Goal: Task Accomplishment & Management: Manage account settings

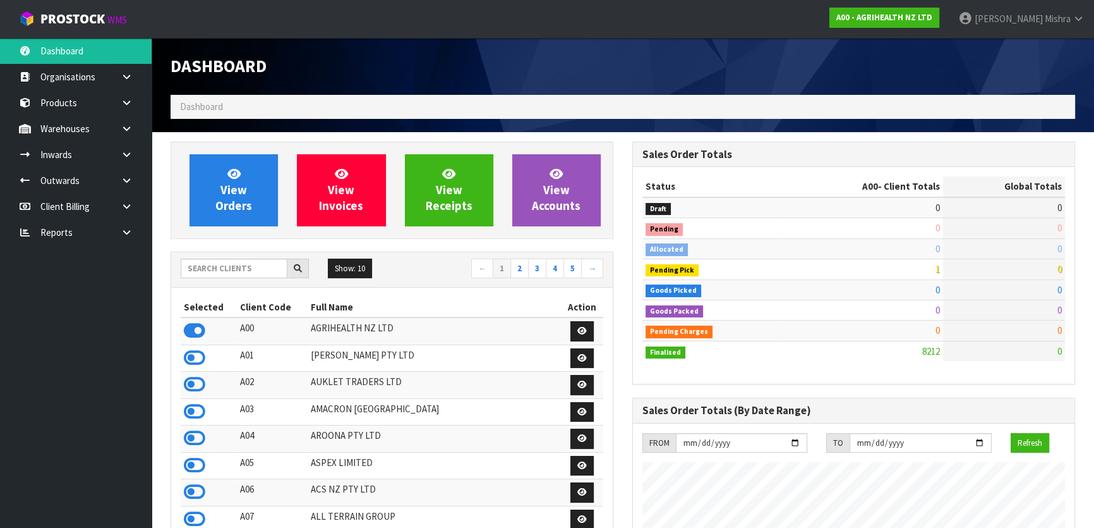
scroll to position [955, 461]
click at [191, 266] on input "text" at bounding box center [234, 268] width 107 height 20
type input "D05"
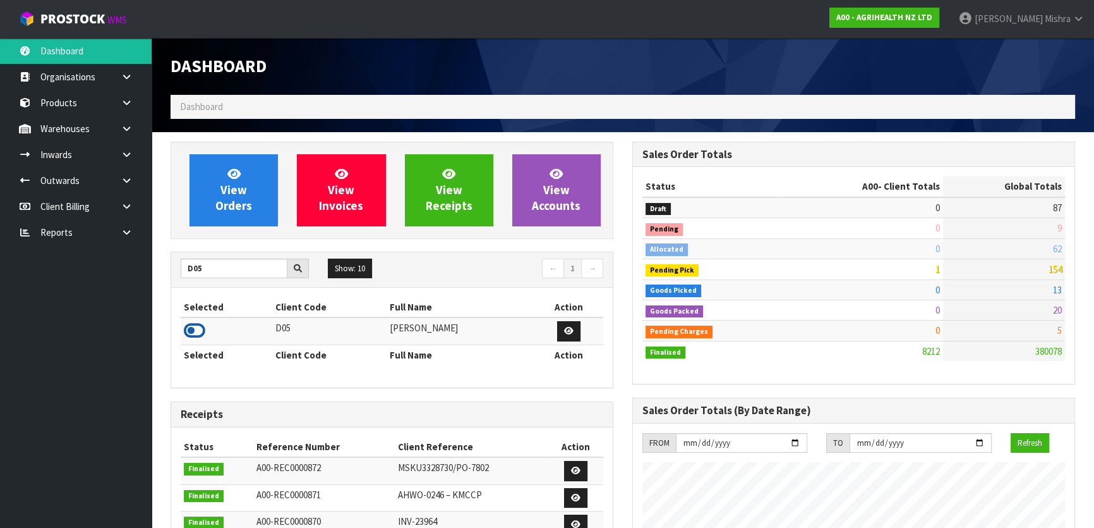
click at [193, 323] on icon at bounding box center [194, 330] width 21 height 19
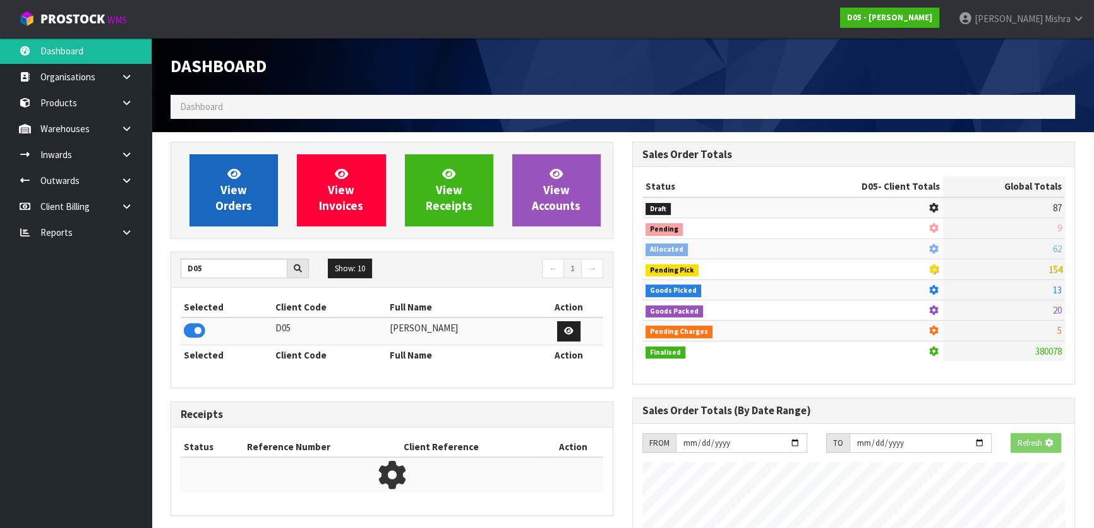
scroll to position [787, 461]
click at [207, 190] on link "View Orders" at bounding box center [234, 190] width 88 height 72
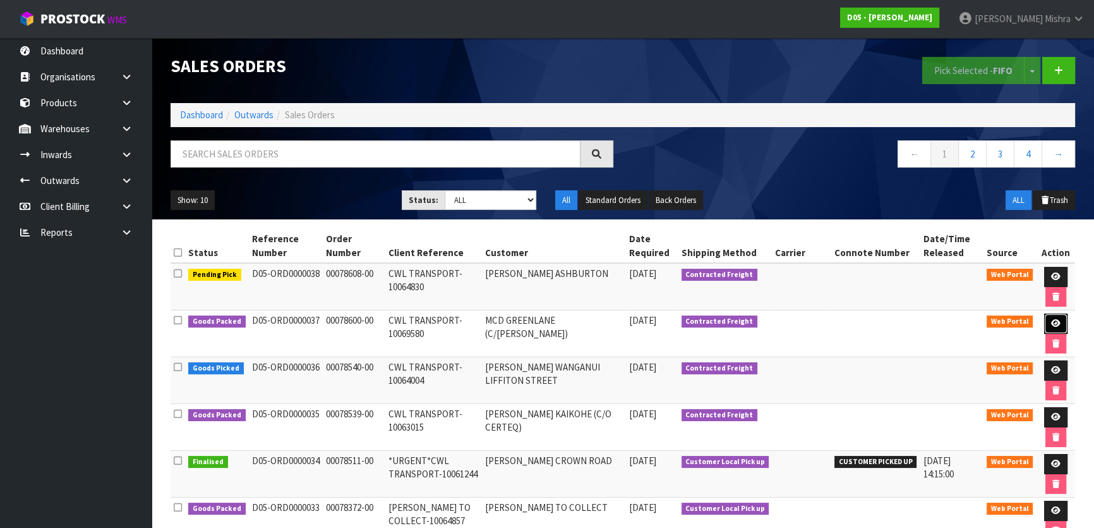
click at [1053, 325] on icon at bounding box center [1055, 323] width 9 height 8
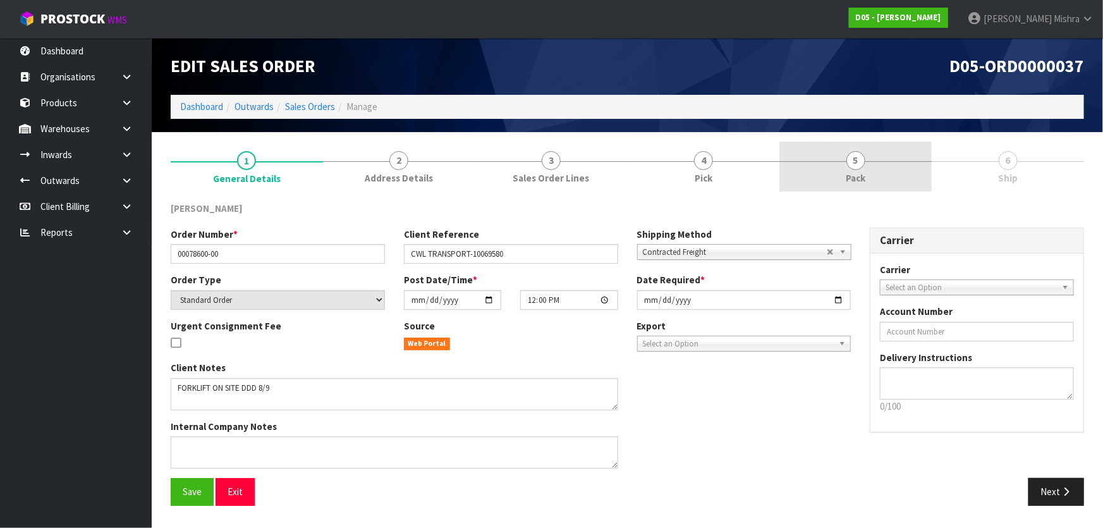
click at [897, 166] on link "5 Pack" at bounding box center [855, 167] width 152 height 50
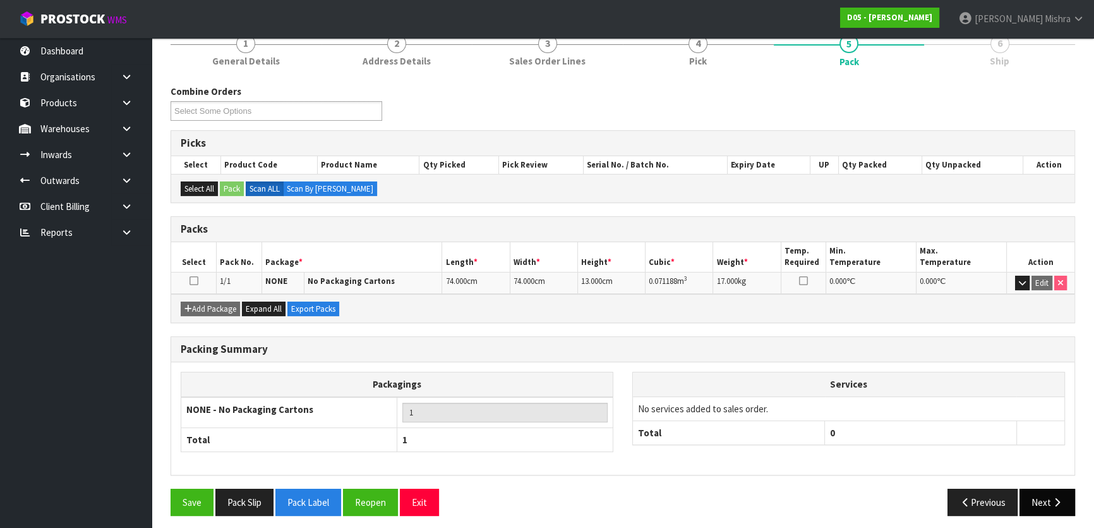
scroll to position [121, 0]
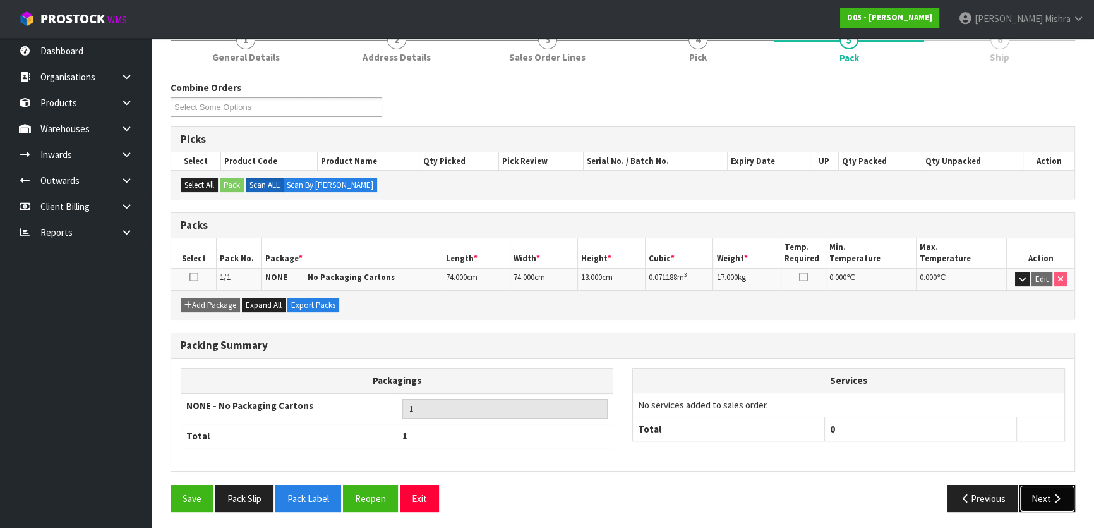
click at [1043, 494] on button "Next" at bounding box center [1048, 498] width 56 height 27
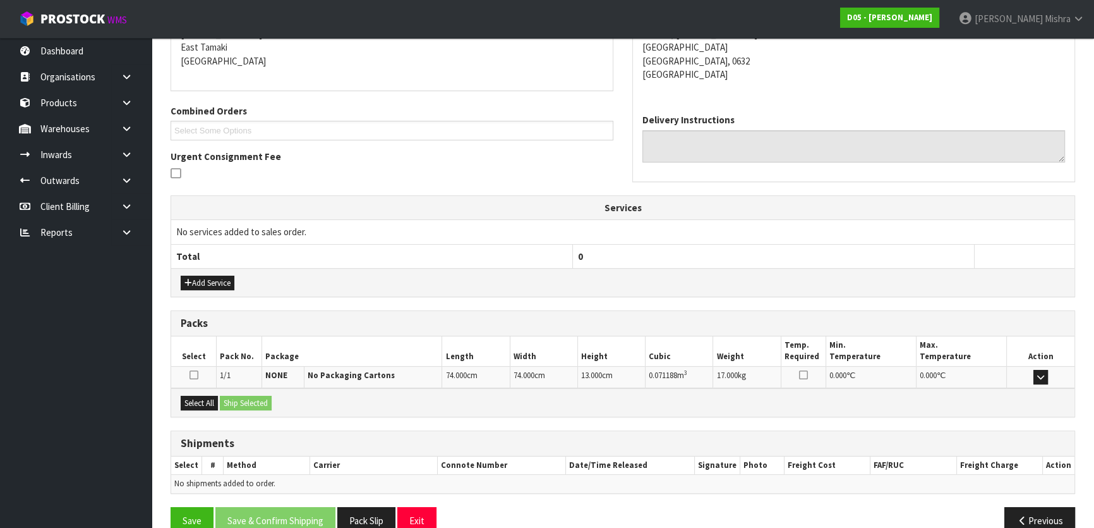
scroll to position [229, 0]
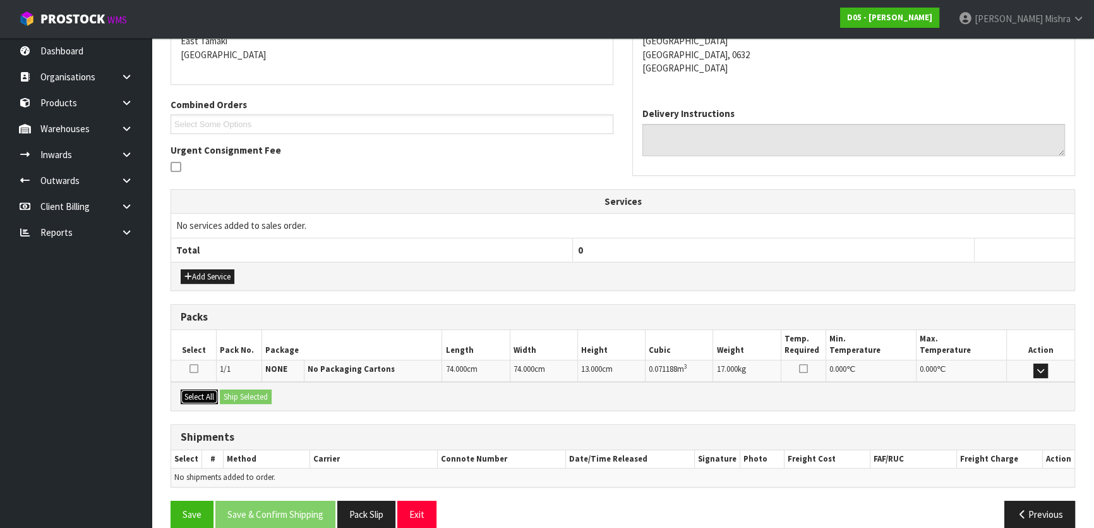
click at [203, 392] on button "Select All" at bounding box center [199, 396] width 37 height 15
click at [246, 393] on button "Ship Selected" at bounding box center [246, 396] width 52 height 15
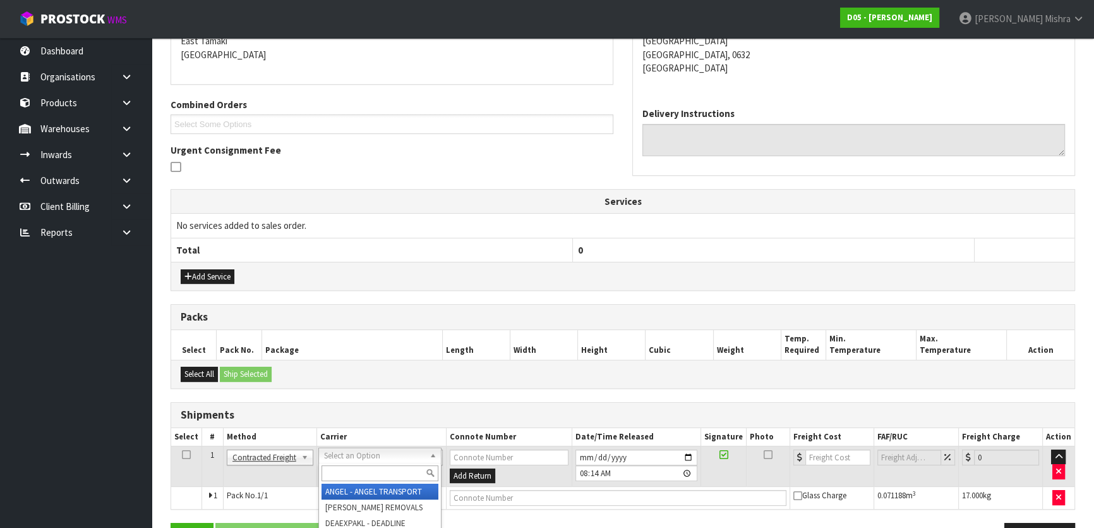
click at [341, 469] on input "text" at bounding box center [380, 473] width 117 height 16
type input "NZP"
drag, startPoint x: 347, startPoint y: 490, endPoint x: 301, endPoint y: 493, distance: 46.8
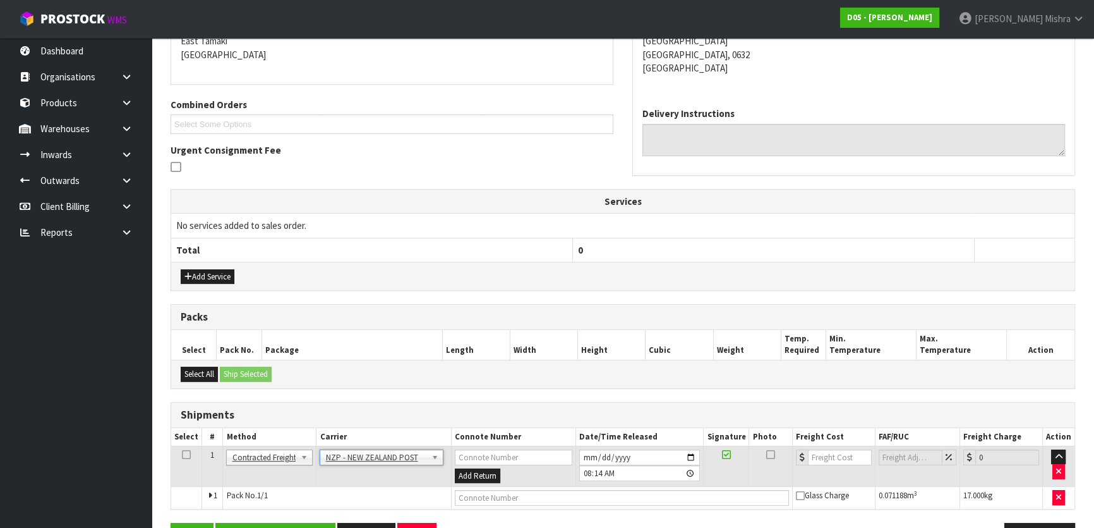
click at [282, 519] on div "From Address CONTRACT WAREHOUSING & LOGISTICS [STREET_ADDRESS] Combined Orders …" at bounding box center [623, 266] width 905 height 588
click at [282, 523] on button "Save & Confirm Shipping" at bounding box center [275, 536] width 120 height 27
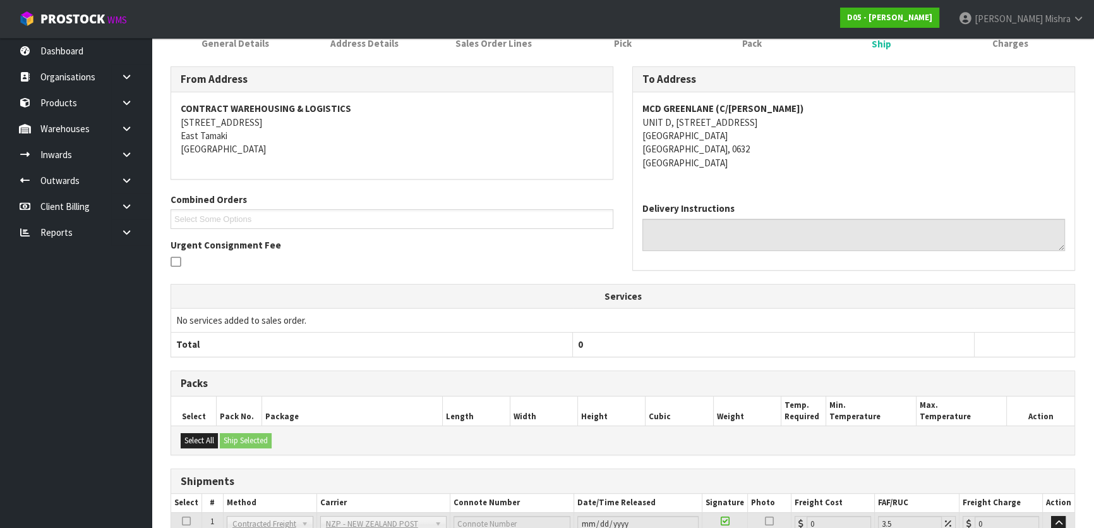
scroll to position [296, 0]
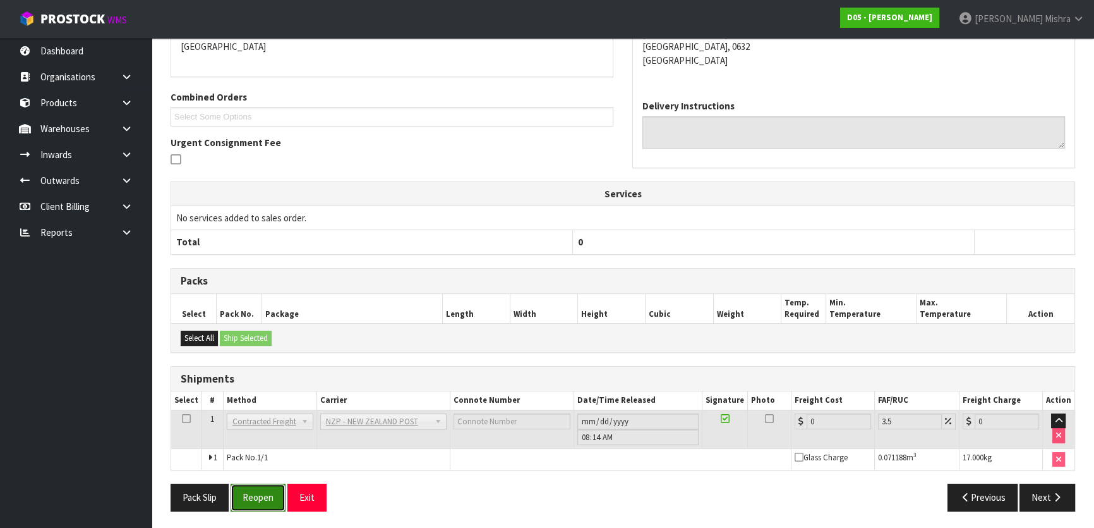
click at [274, 494] on button "Reopen" at bounding box center [258, 496] width 55 height 27
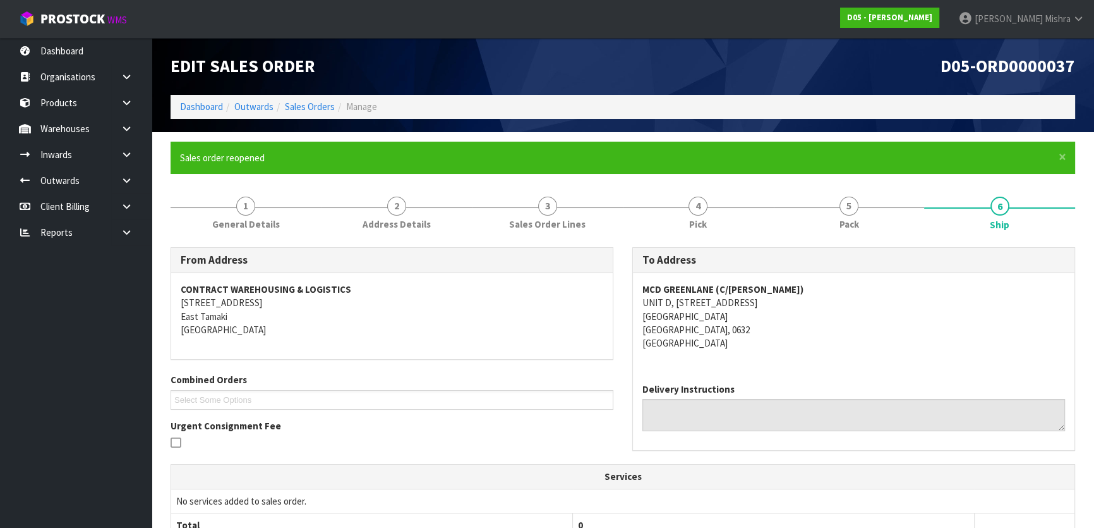
scroll to position [325, 0]
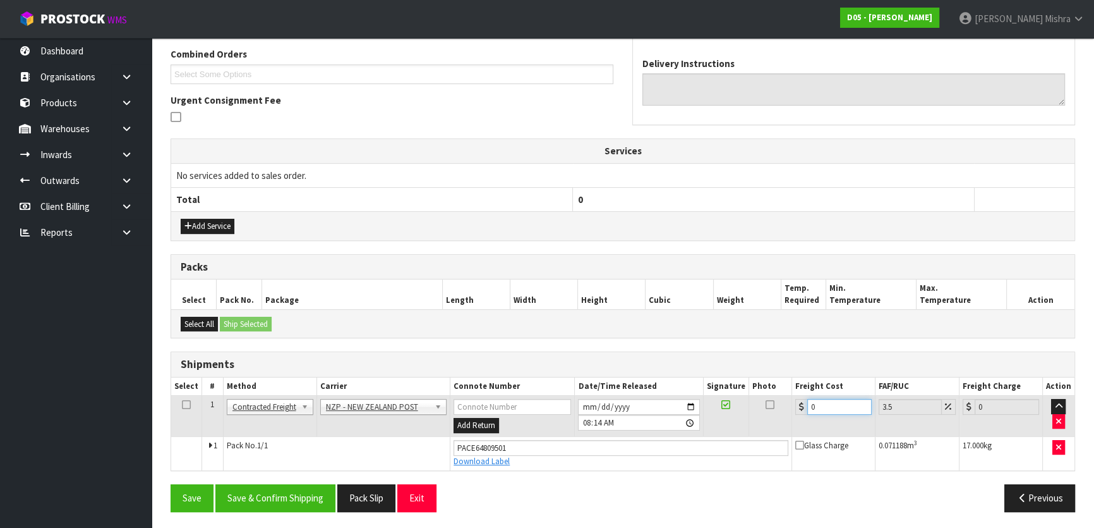
drag, startPoint x: 834, startPoint y: 411, endPoint x: 804, endPoint y: 408, distance: 29.9
click at [804, 408] on div "0" at bounding box center [833, 407] width 76 height 16
type input "5"
type input "5.17"
type input "59"
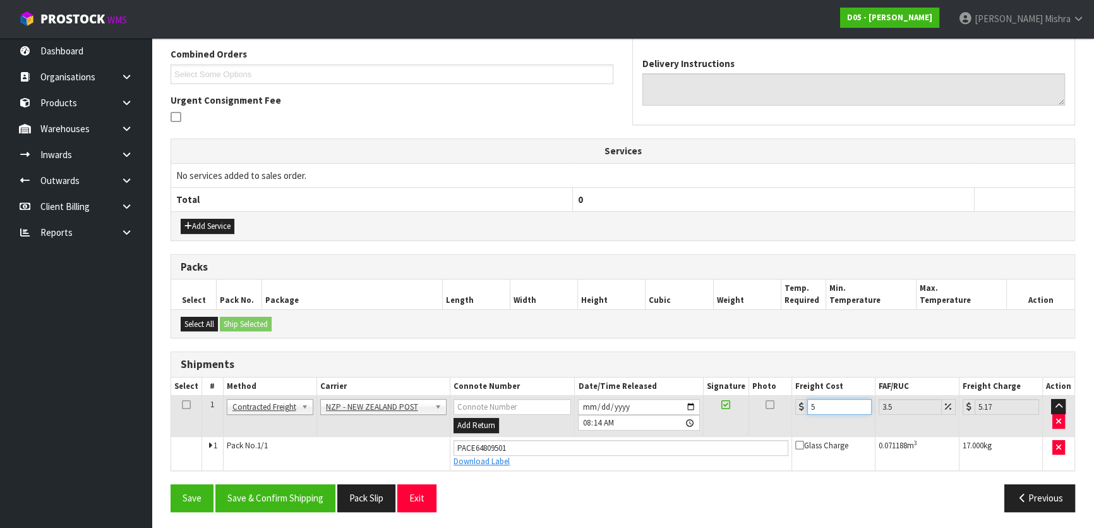
type input "61.06"
click at [831, 404] on input "59" at bounding box center [839, 407] width 64 height 16
type input "59.3"
type input "61.38"
type input "59.38"
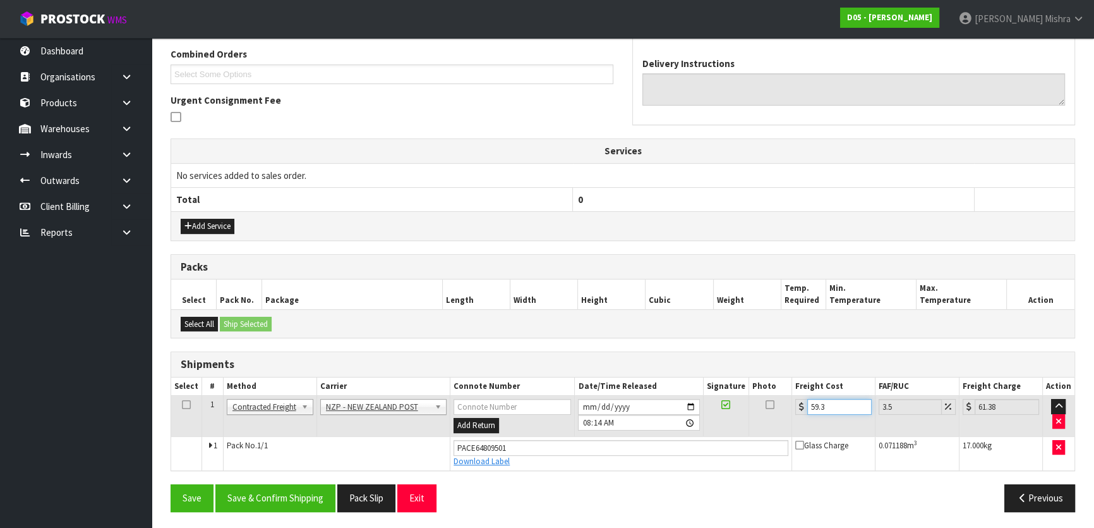
type input "61.46"
type input "59.38"
click at [272, 493] on button "Save & Confirm Shipping" at bounding box center [275, 497] width 120 height 27
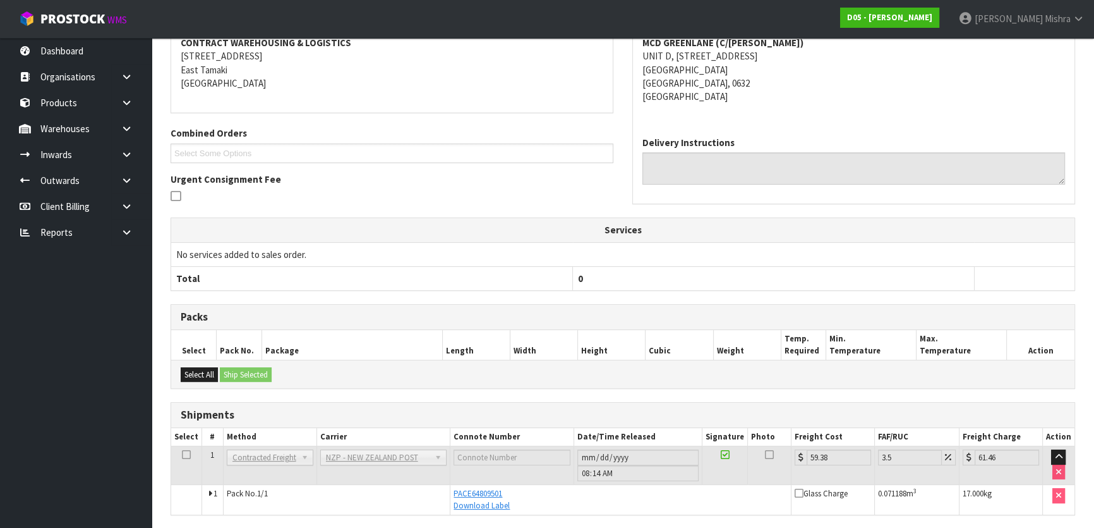
scroll to position [291, 0]
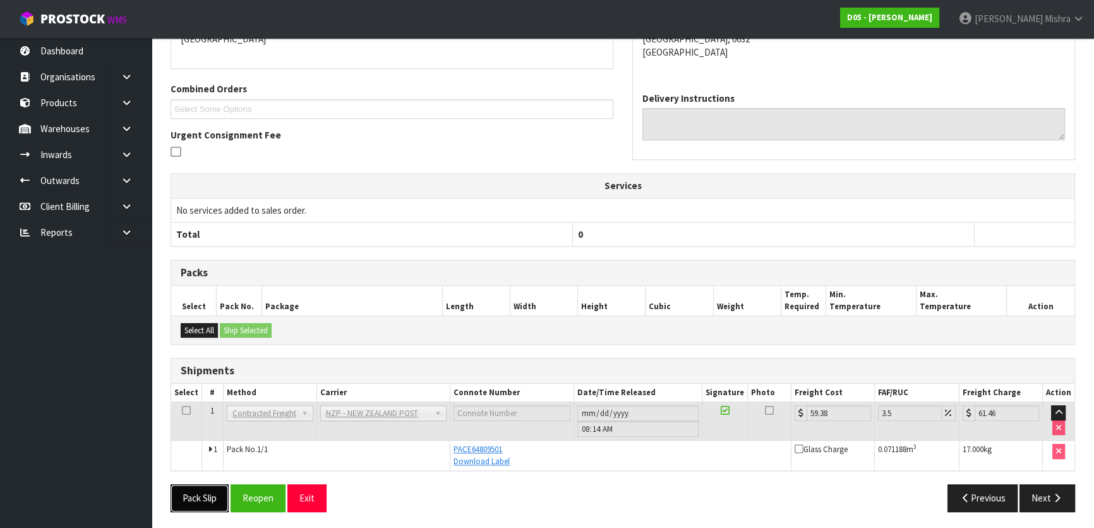
click at [193, 493] on button "Pack Slip" at bounding box center [200, 497] width 58 height 27
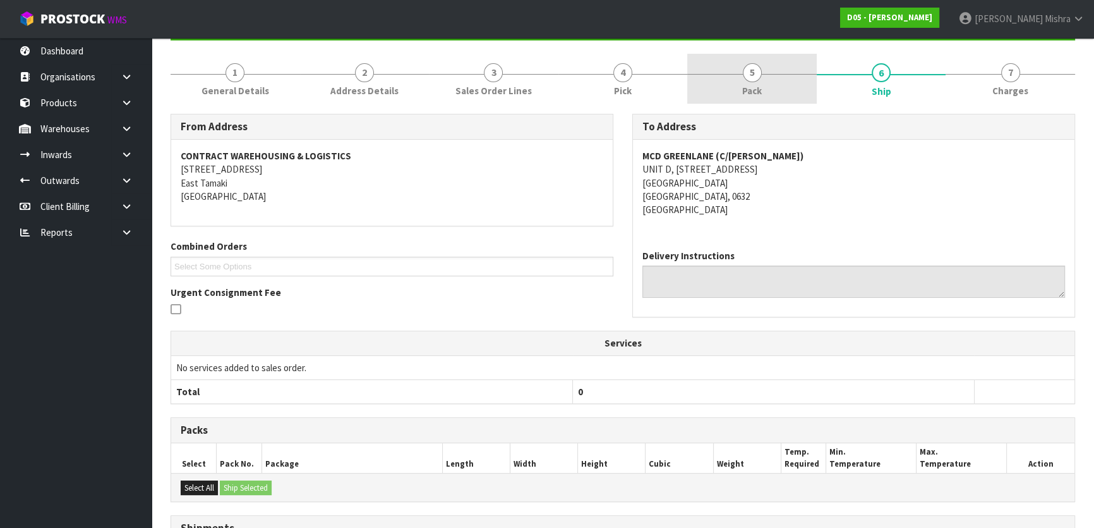
scroll to position [0, 0]
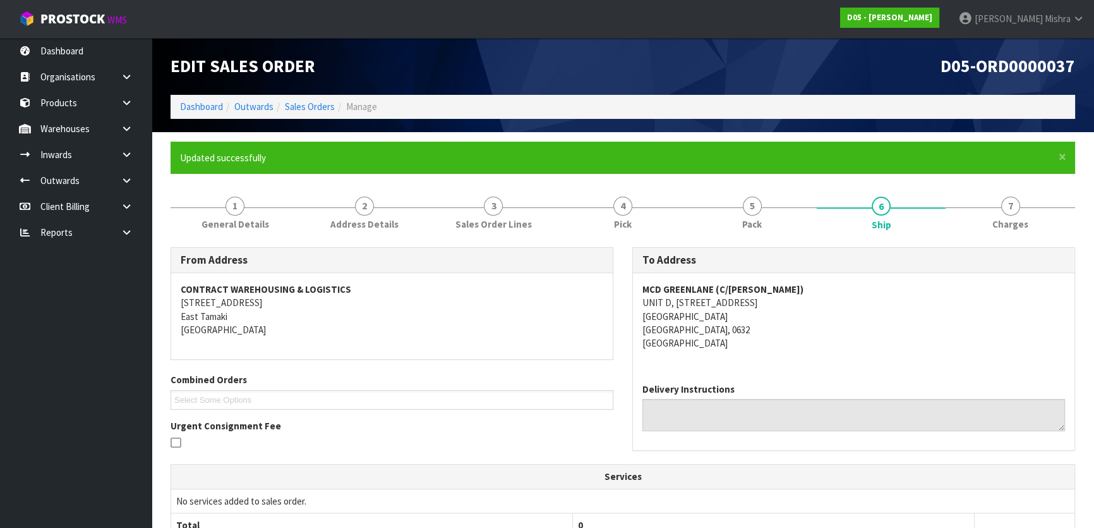
click at [995, 66] on span "D05-ORD0000037" at bounding box center [1008, 66] width 135 height 22
click at [996, 66] on span "D05-ORD0000037" at bounding box center [1008, 66] width 135 height 22
copy div "D05-ORD0000037"
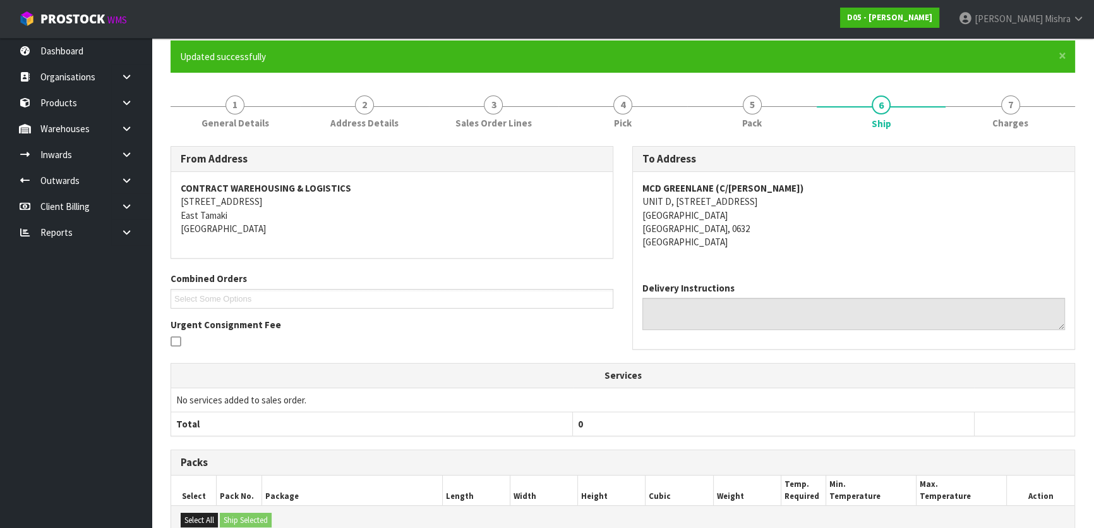
scroll to position [287, 0]
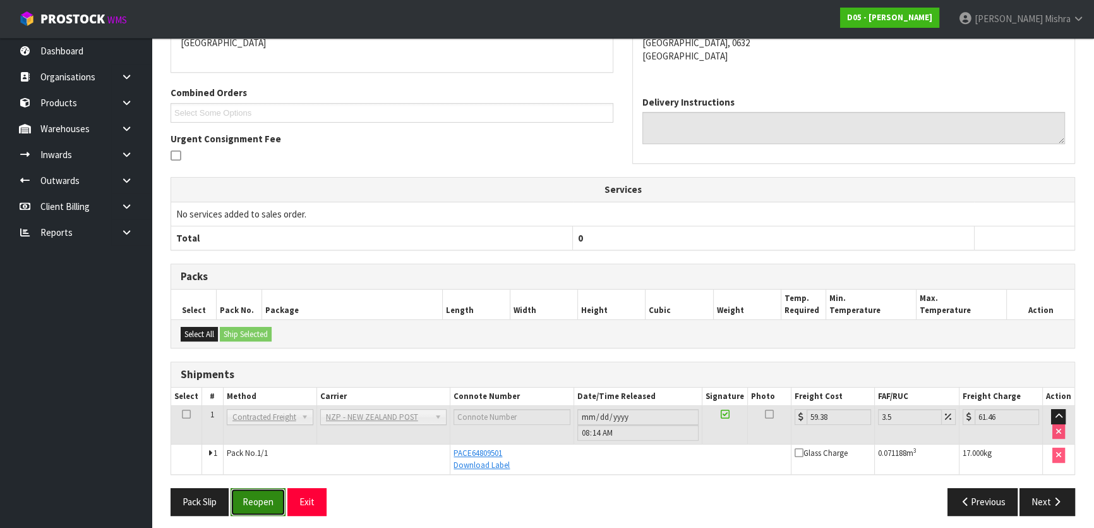
click at [264, 500] on button "Reopen" at bounding box center [258, 501] width 55 height 27
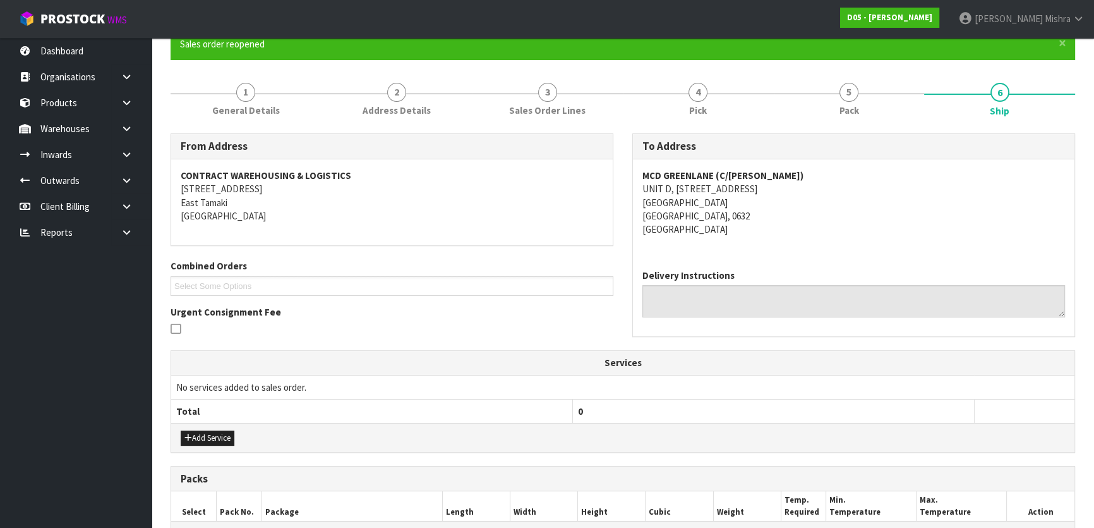
scroll to position [325, 0]
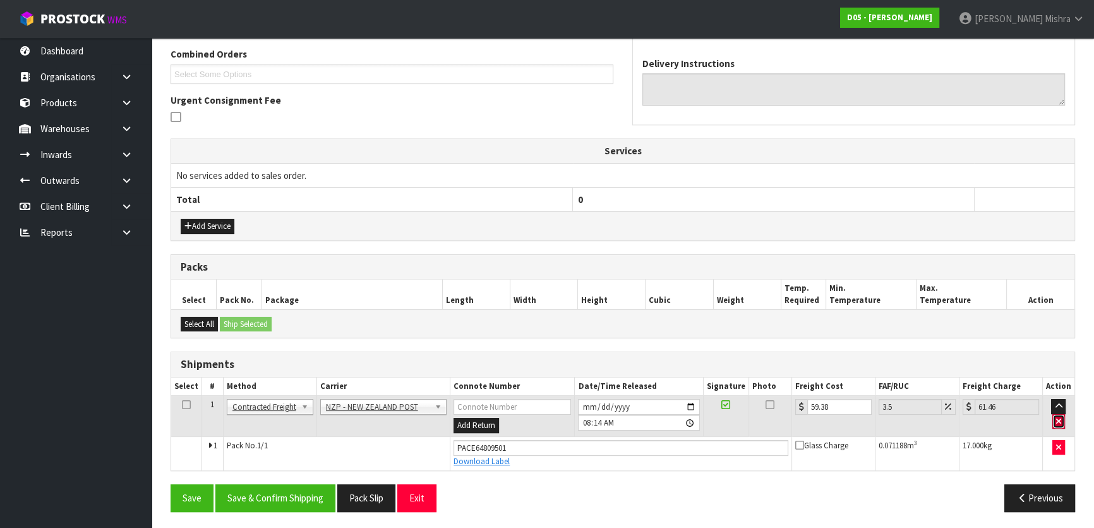
click at [1056, 421] on button "button" at bounding box center [1059, 421] width 13 height 15
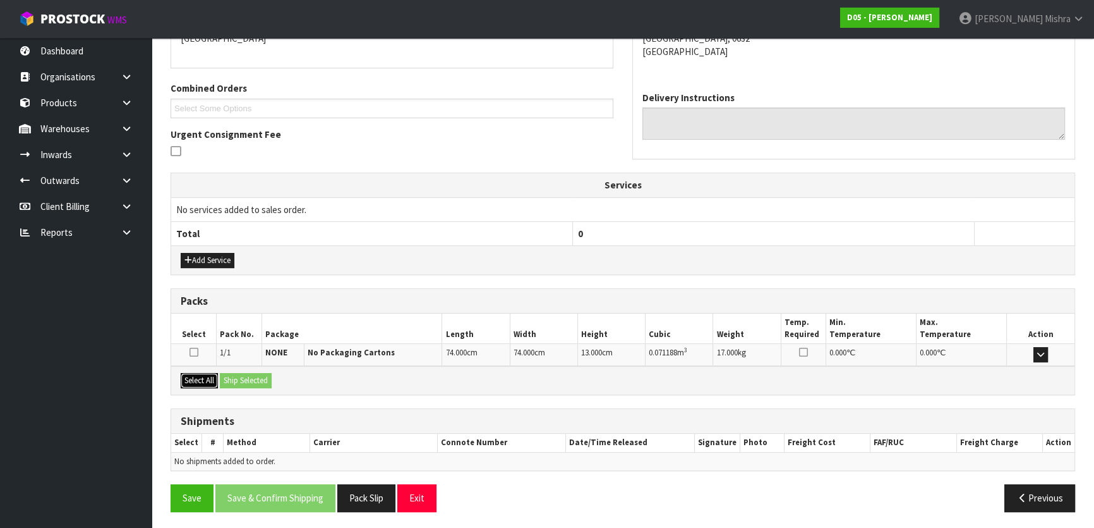
drag, startPoint x: 212, startPoint y: 378, endPoint x: 246, endPoint y: 377, distance: 34.8
click at [214, 378] on button "Select All" at bounding box center [199, 380] width 37 height 15
click at [249, 377] on button "Ship Selected" at bounding box center [246, 380] width 52 height 15
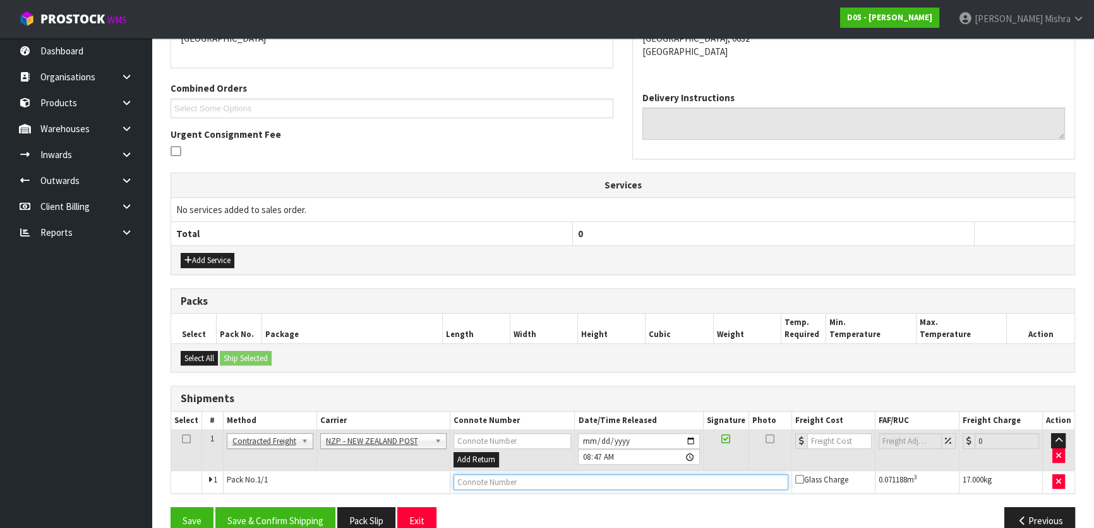
click at [485, 476] on input "text" at bounding box center [621, 482] width 335 height 16
type input "00894210379947089387"
click at [171, 507] on button "Save" at bounding box center [192, 520] width 43 height 27
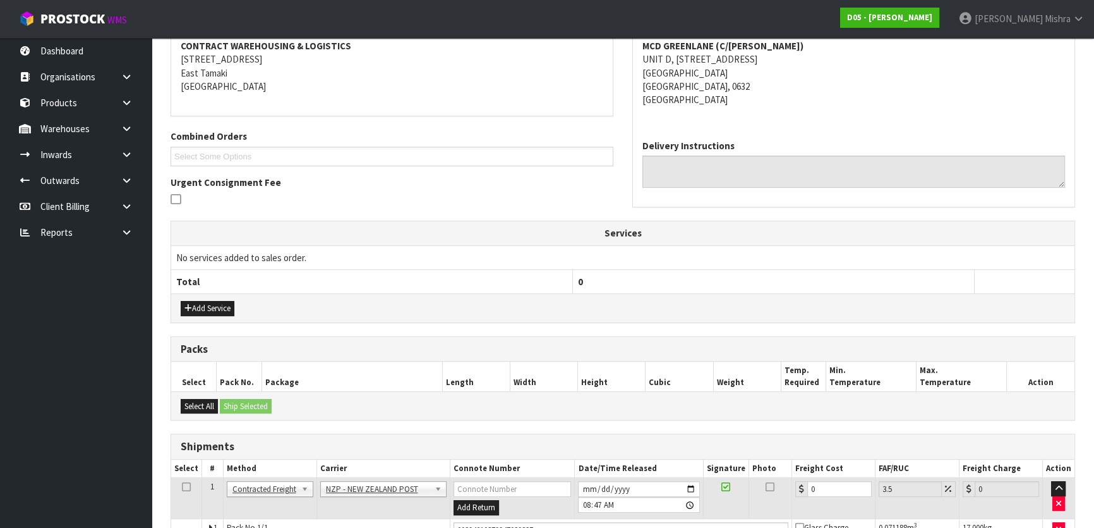
scroll to position [314, 0]
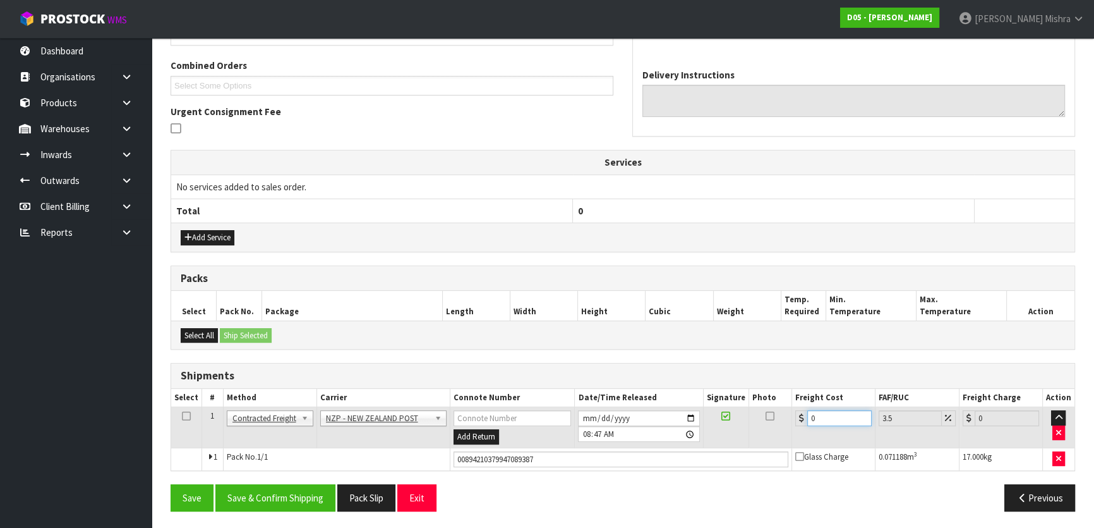
drag, startPoint x: 855, startPoint y: 414, endPoint x: 721, endPoint y: 417, distance: 134.0
click at [721, 417] on tr "1 Client Local Pickup Customer Local Pickup Company Freight Contracted Freight …" at bounding box center [622, 427] width 903 height 41
type input "4"
type input "4.14"
type input "4.3"
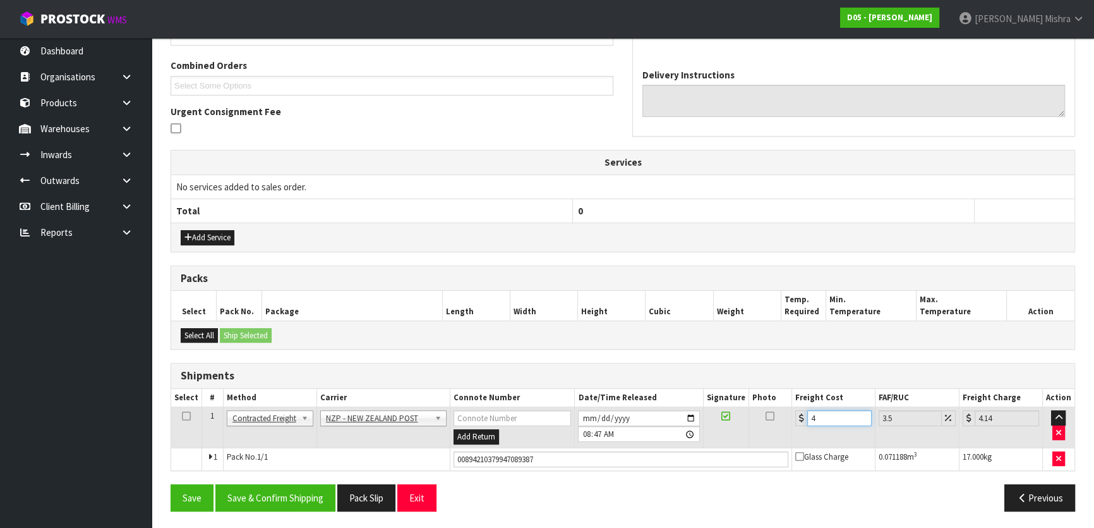
type input "4.45"
type input "4.33"
type input "4.48"
type input "4.33"
click at [293, 484] on button "Save & Confirm Shipping" at bounding box center [275, 497] width 120 height 27
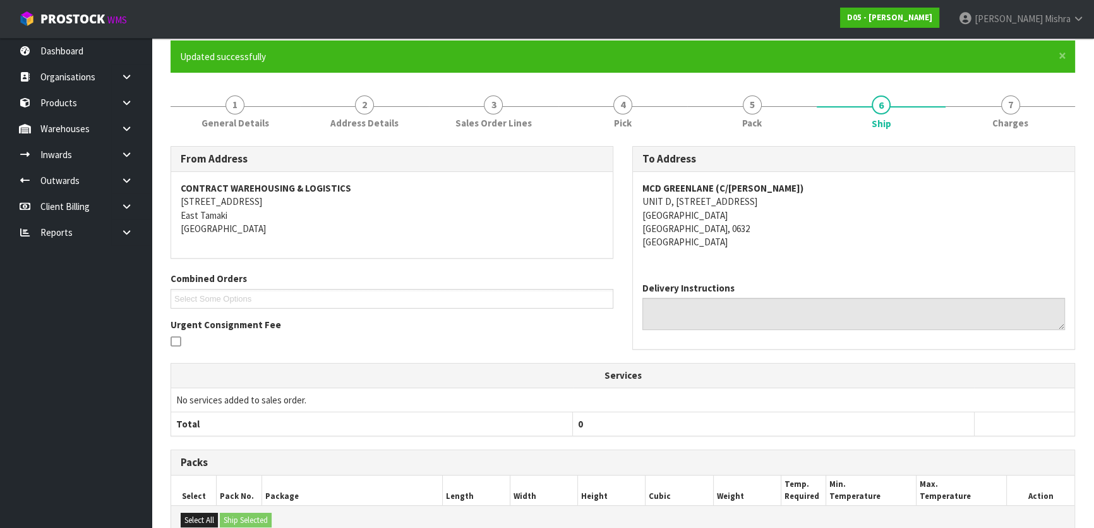
scroll to position [0, 0]
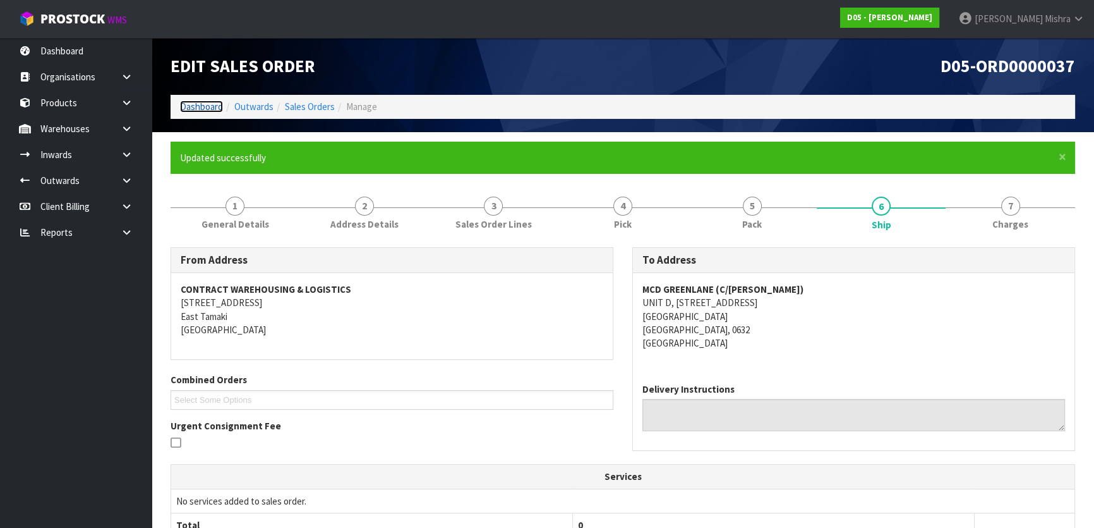
click at [202, 109] on link "Dashboard" at bounding box center [201, 106] width 43 height 12
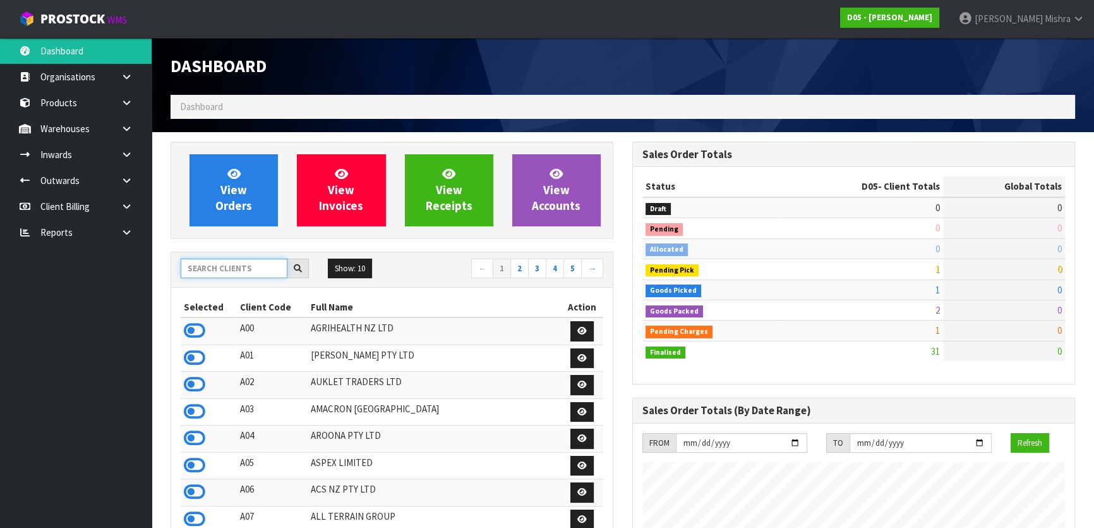
scroll to position [1050, 461]
click at [238, 268] on input "text" at bounding box center [234, 268] width 107 height 20
type input "E04"
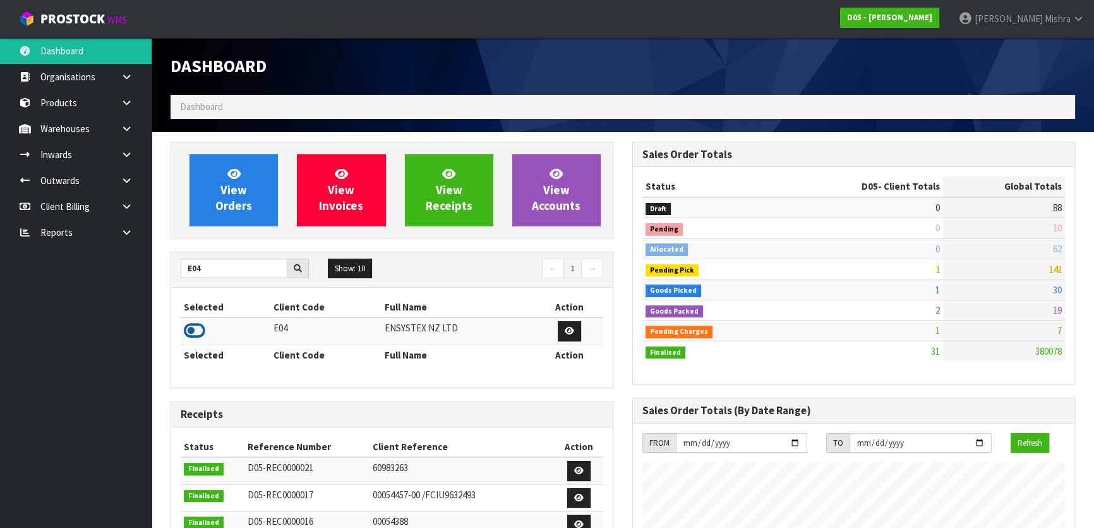
click at [198, 325] on icon at bounding box center [194, 330] width 21 height 19
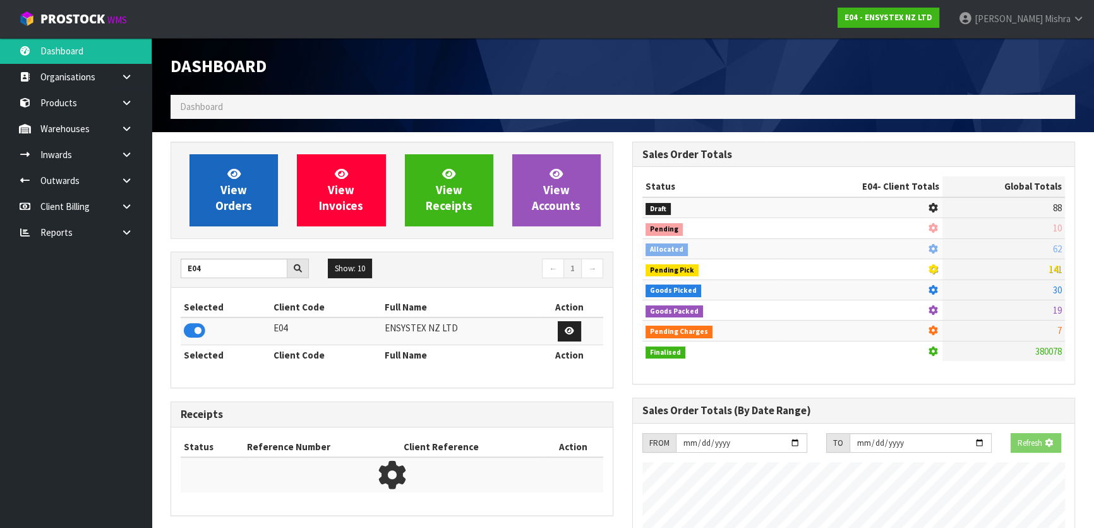
scroll to position [787, 461]
click at [243, 180] on link "View Orders" at bounding box center [234, 190] width 88 height 72
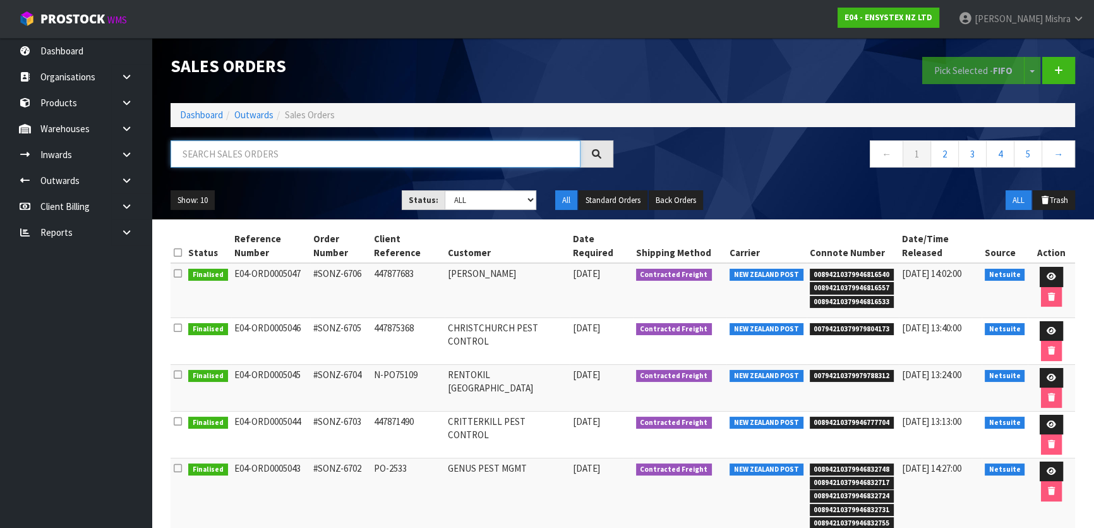
click at [366, 148] on input "text" at bounding box center [376, 153] width 410 height 27
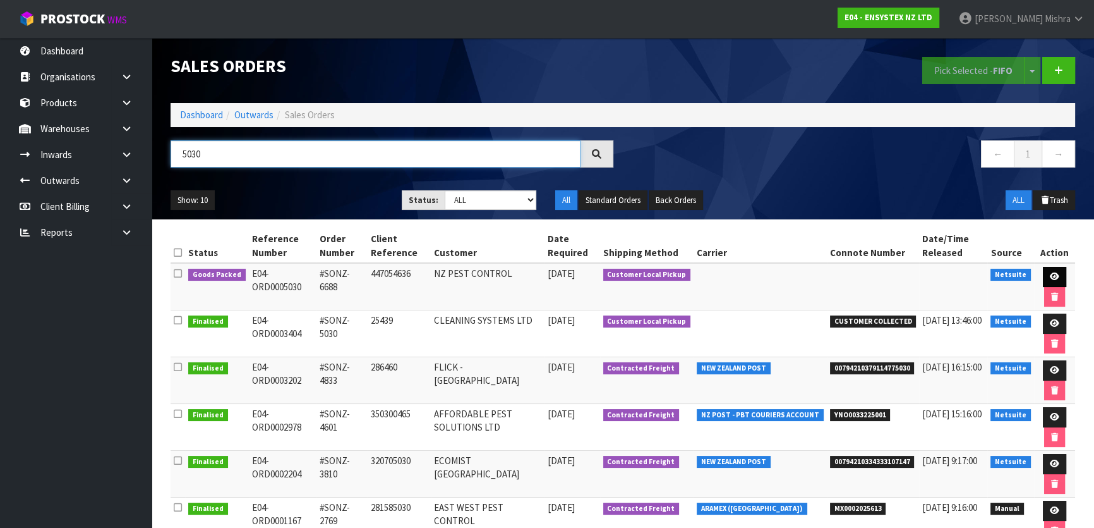
type input "5030"
click at [1044, 274] on link at bounding box center [1054, 277] width 23 height 20
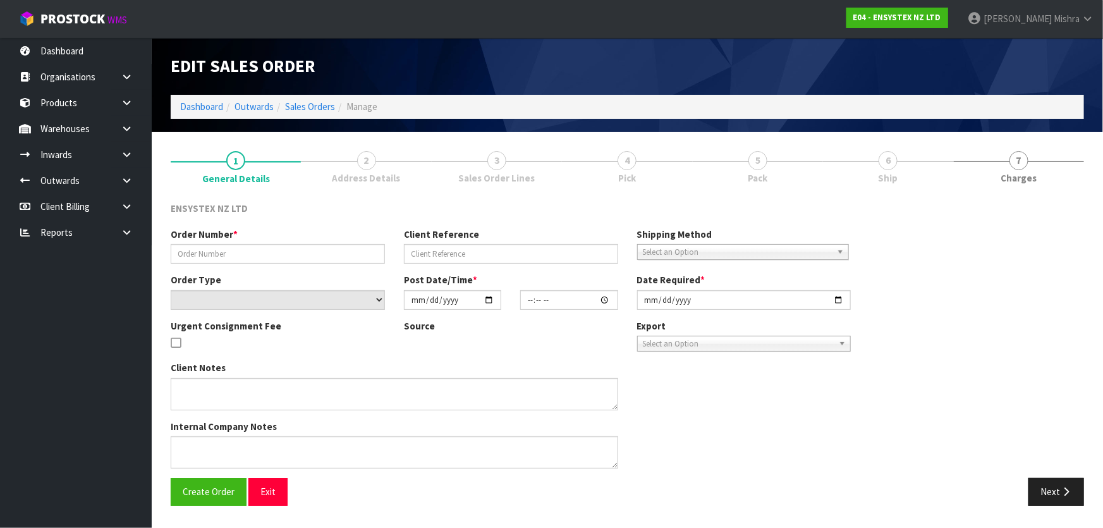
type input "#SONZ-6688"
type input "447054636"
select select "number:0"
type input "[DATE]"
type input "16:15:08.000"
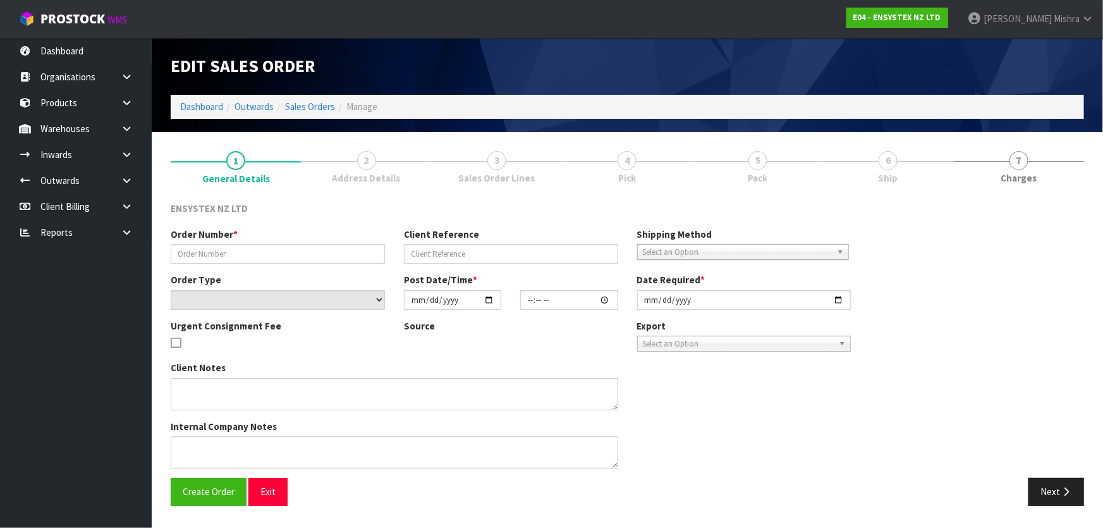
type input "[DATE]"
type textarea "LABELLED RODENT STATIONS PLEASE CUSTOMER PICKUP"
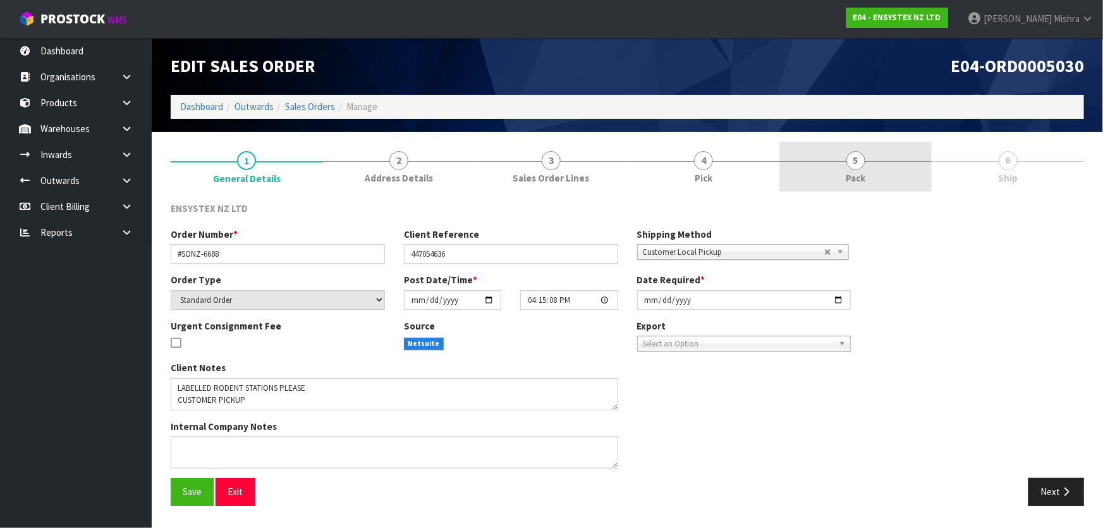
drag, startPoint x: 888, startPoint y: 195, endPoint x: 878, endPoint y: 174, distance: 23.2
click at [885, 184] on div "1 General Details 2 Address Details 3 Sales Order Lines 4 Pick 5 Pack 6 Ship EN…" at bounding box center [627, 328] width 913 height 373
click at [877, 171] on link "5 Pack" at bounding box center [855, 167] width 152 height 50
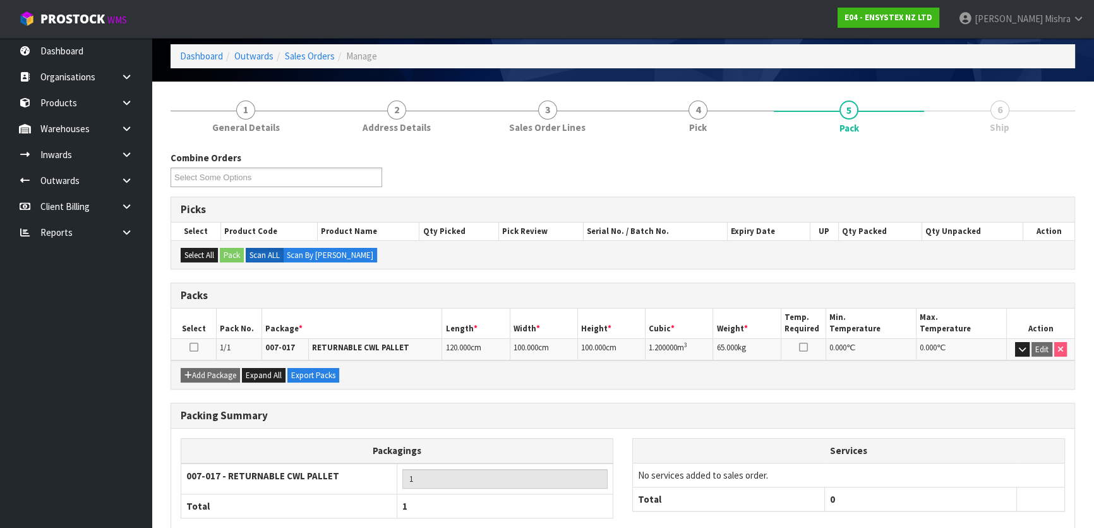
scroll to position [121, 0]
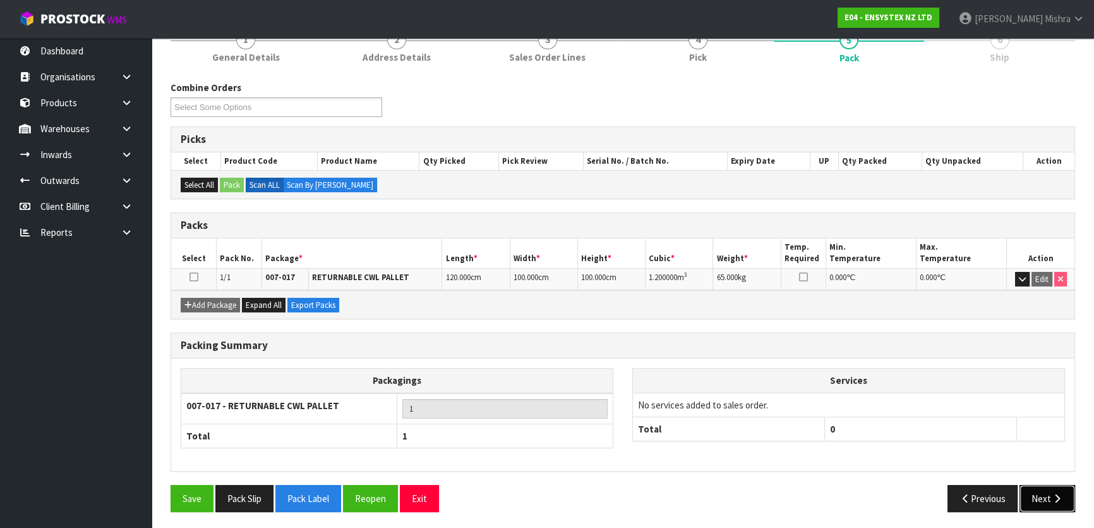
click at [1055, 493] on icon "button" at bounding box center [1057, 497] width 12 height 9
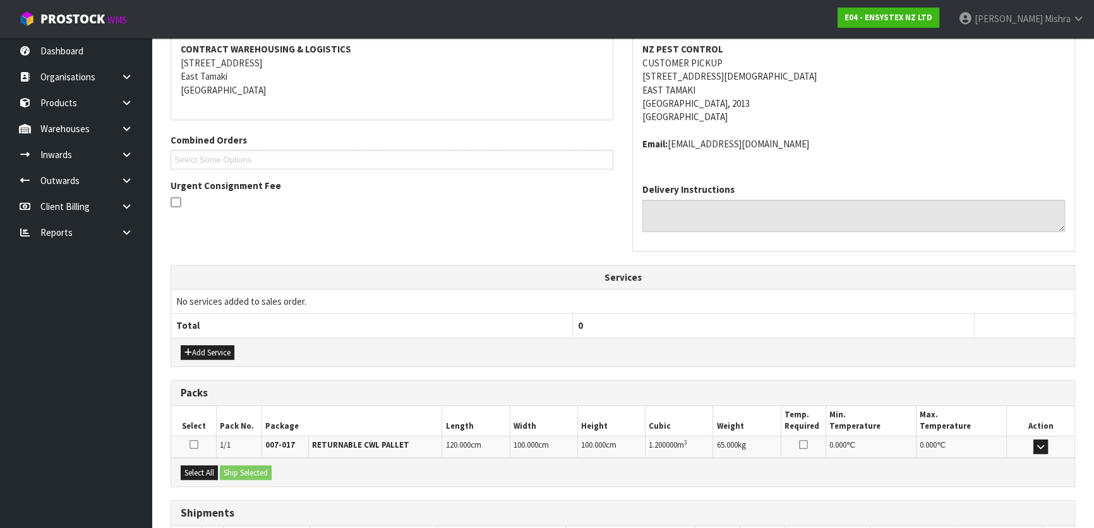
scroll to position [286, 0]
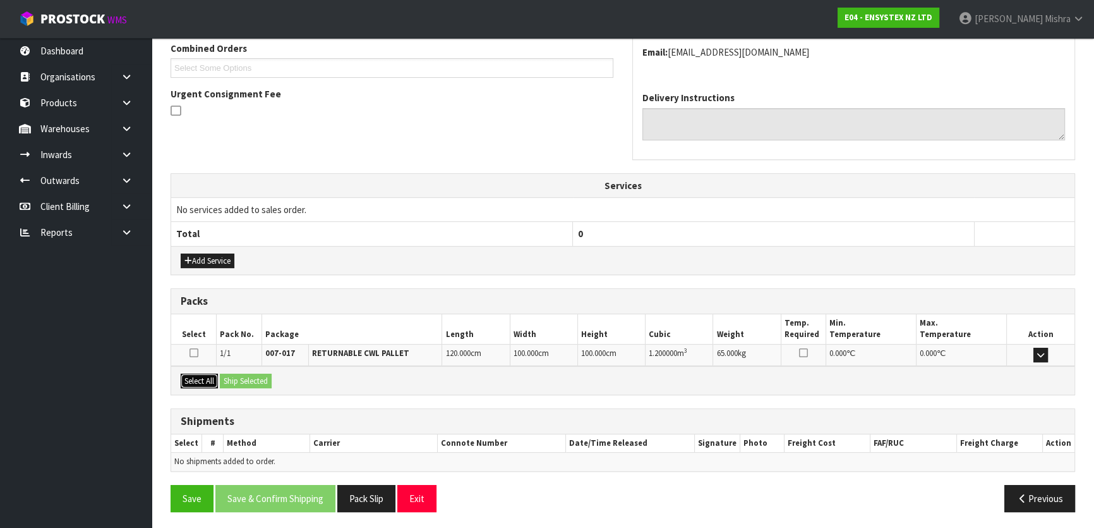
drag, startPoint x: 190, startPoint y: 383, endPoint x: 206, endPoint y: 380, distance: 16.1
click at [191, 383] on button "Select All" at bounding box center [199, 380] width 37 height 15
click at [240, 376] on button "Ship Selected" at bounding box center [246, 380] width 52 height 15
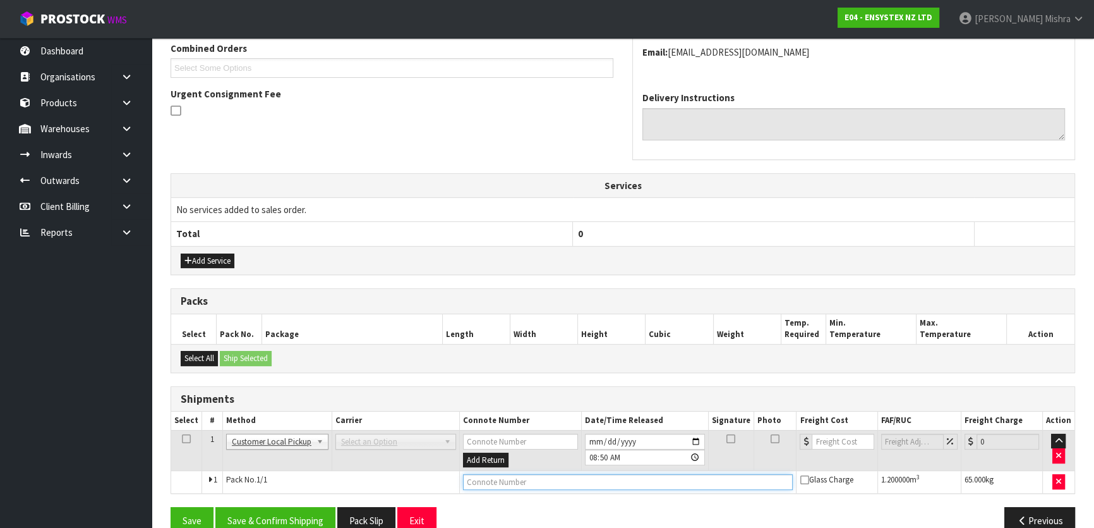
click at [494, 474] on input "text" at bounding box center [628, 482] width 330 height 16
type input "CUSTOMER COLLECTED"
click at [593, 434] on input "[DATE]" at bounding box center [645, 441] width 120 height 16
type input "[DATE]"
type input "08:50:00.000"
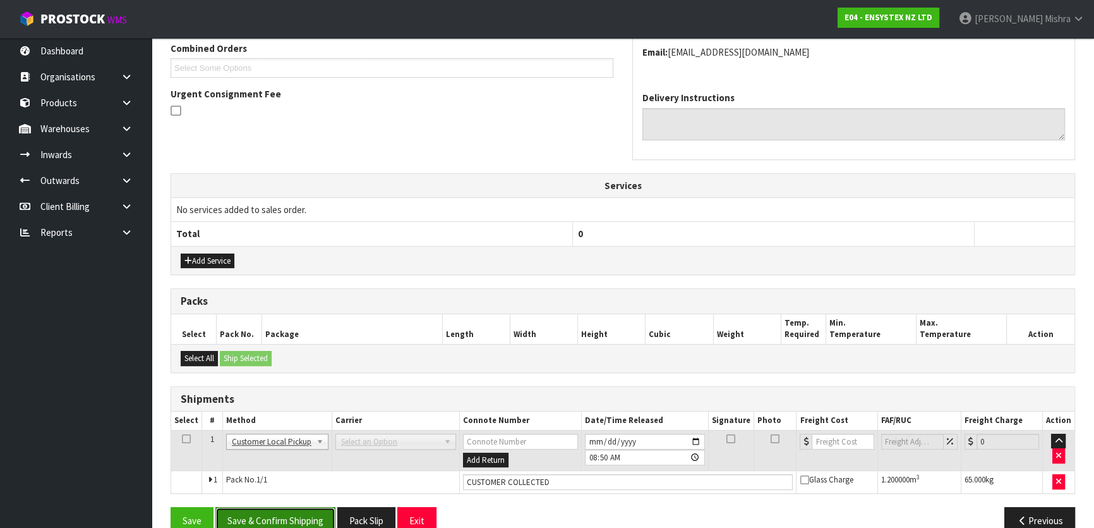
click at [300, 508] on button "Save & Confirm Shipping" at bounding box center [275, 520] width 120 height 27
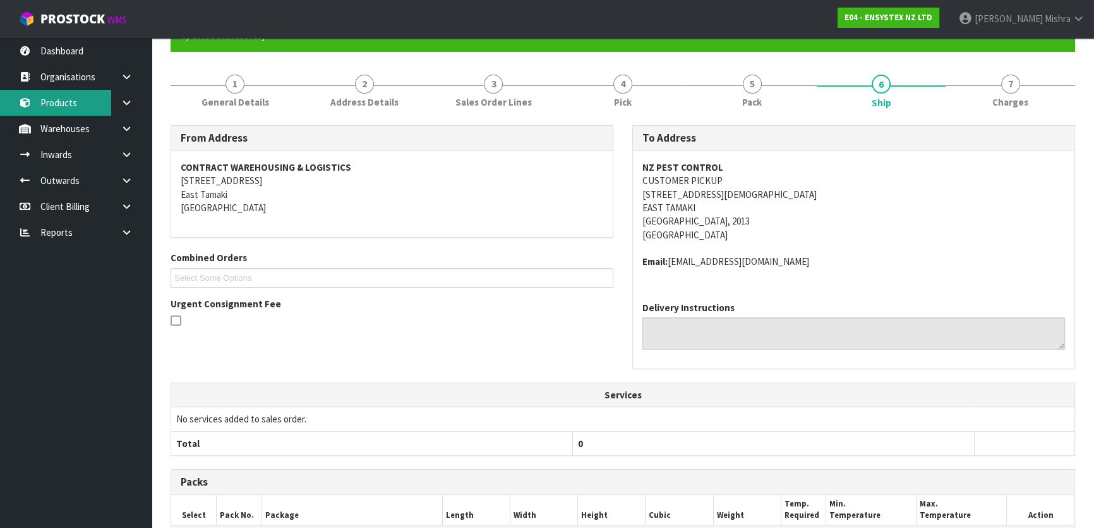
scroll to position [0, 0]
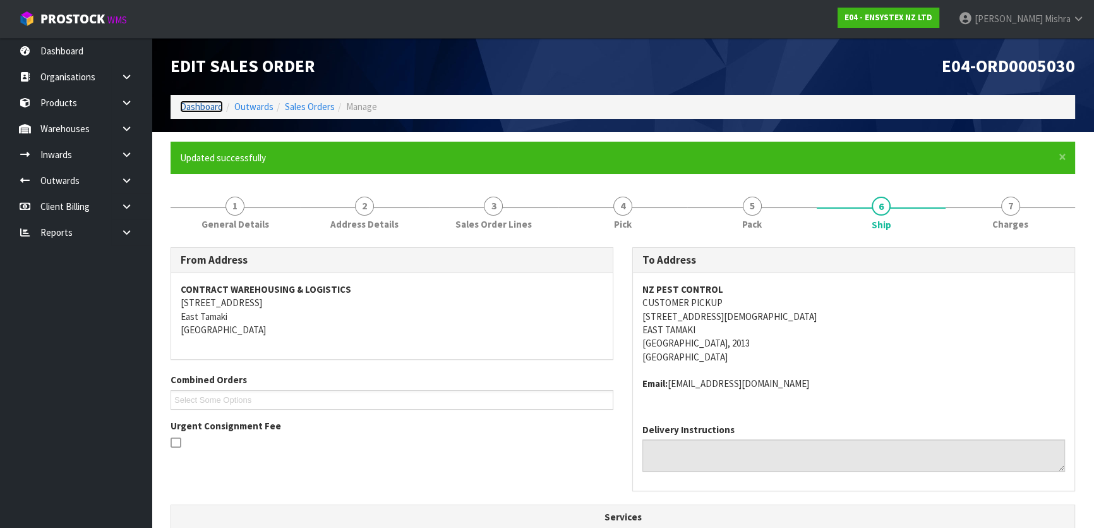
click at [206, 112] on link "Dashboard" at bounding box center [201, 106] width 43 height 12
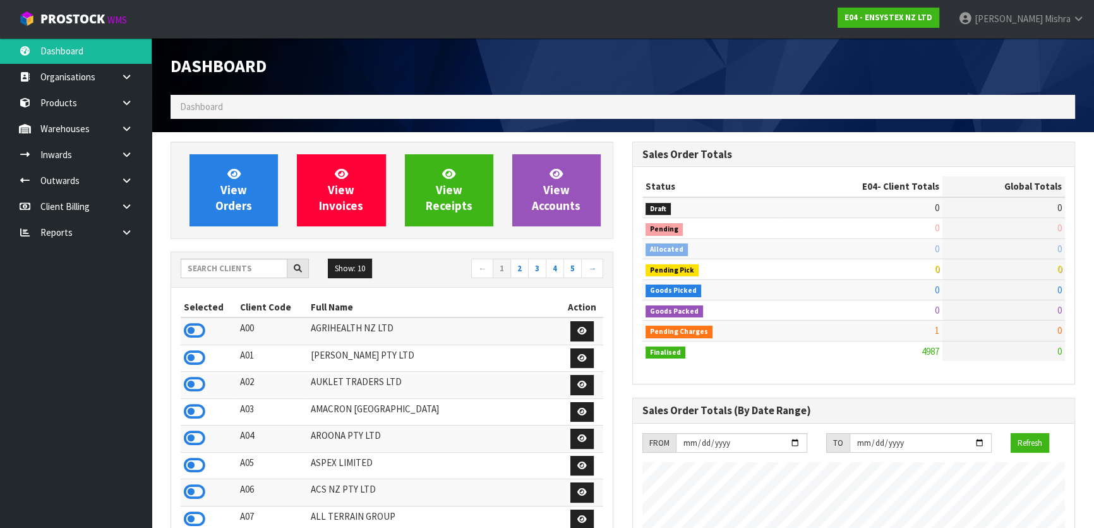
scroll to position [1009, 461]
click at [200, 412] on icon at bounding box center [194, 411] width 21 height 19
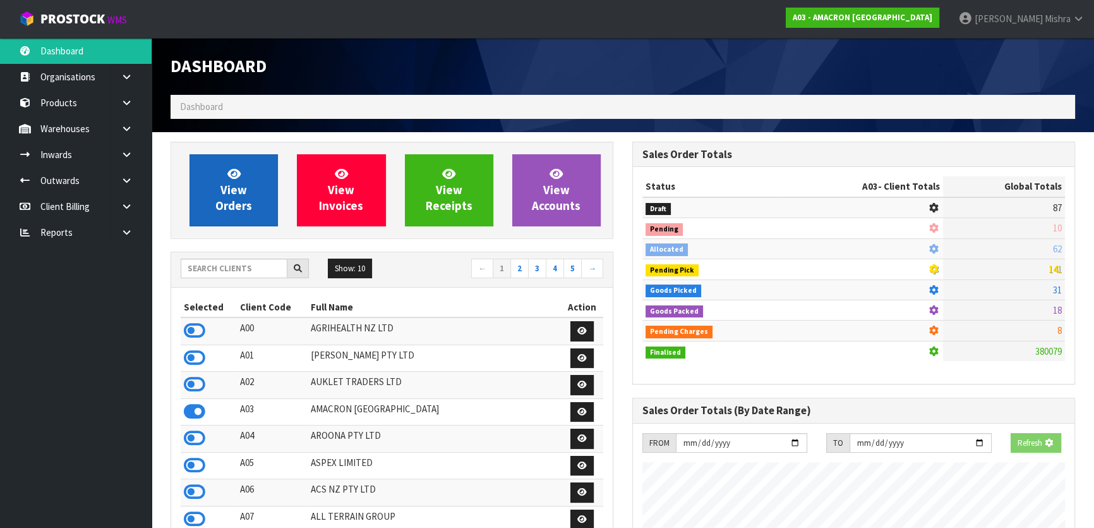
scroll to position [853, 461]
click at [202, 202] on link "View Orders" at bounding box center [234, 190] width 88 height 72
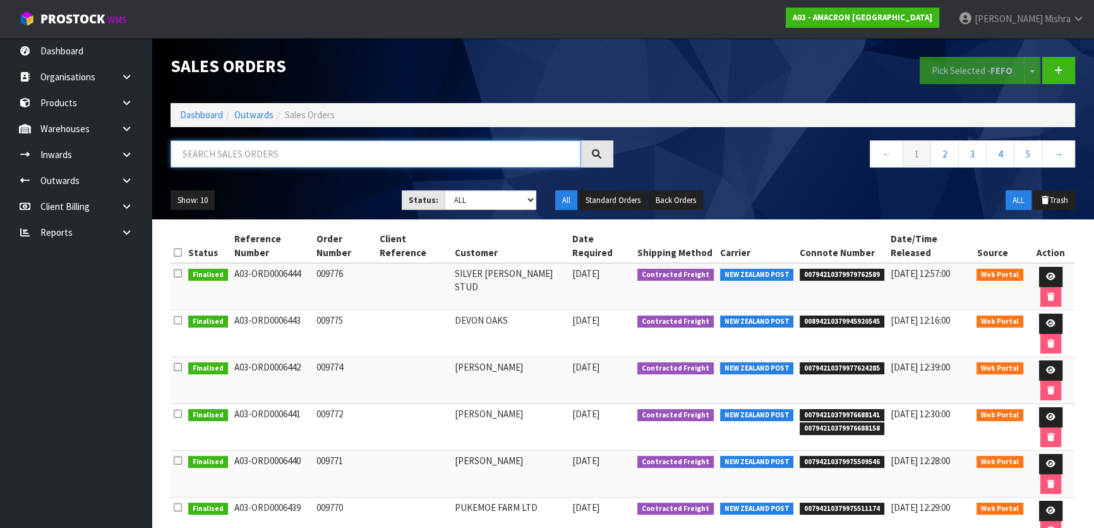
click at [327, 155] on input "text" at bounding box center [376, 153] width 410 height 27
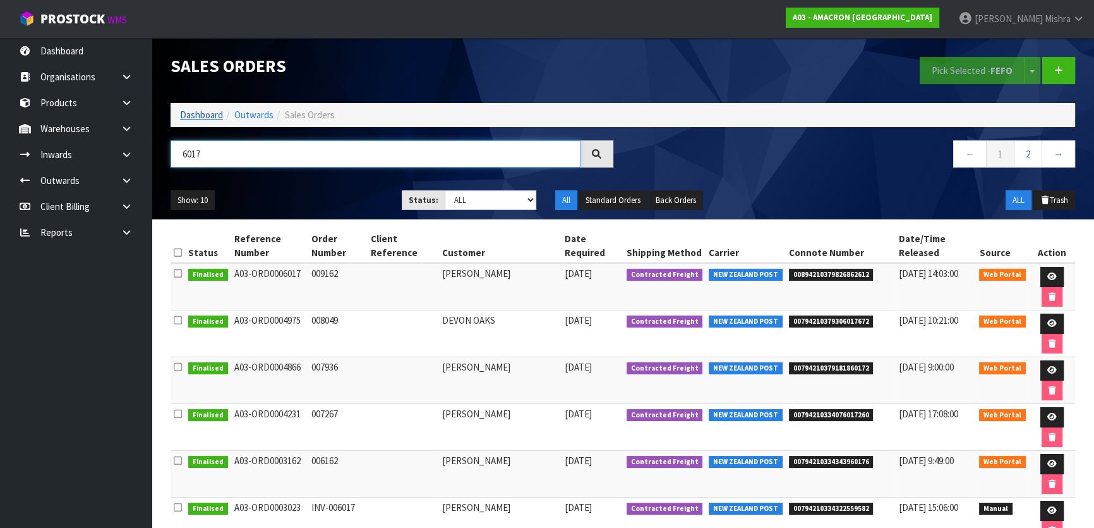
type input "6017"
click at [188, 113] on link "Dashboard" at bounding box center [201, 115] width 43 height 12
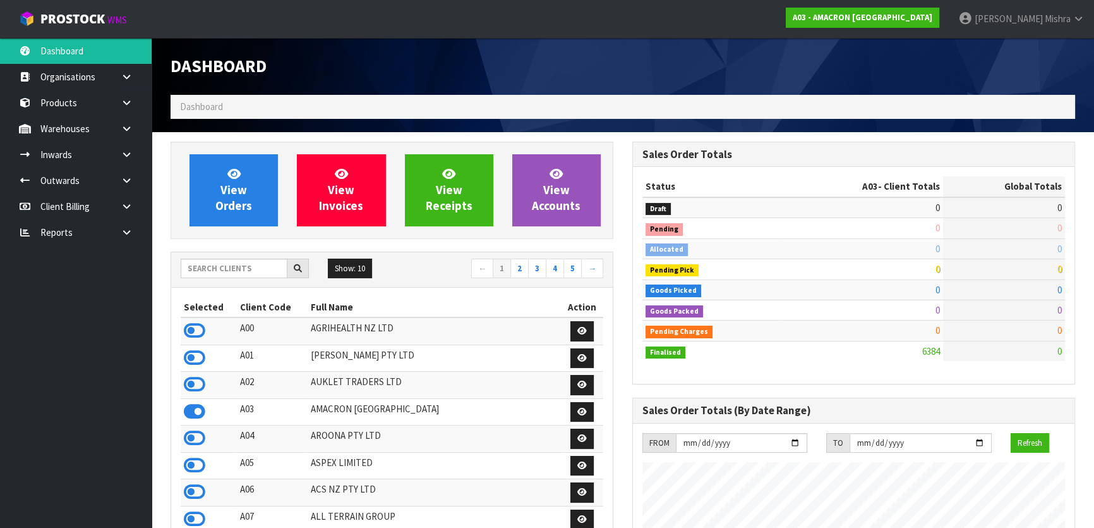
scroll to position [853, 461]
click at [243, 264] on input "text" at bounding box center [234, 268] width 107 height 20
type input "D05"
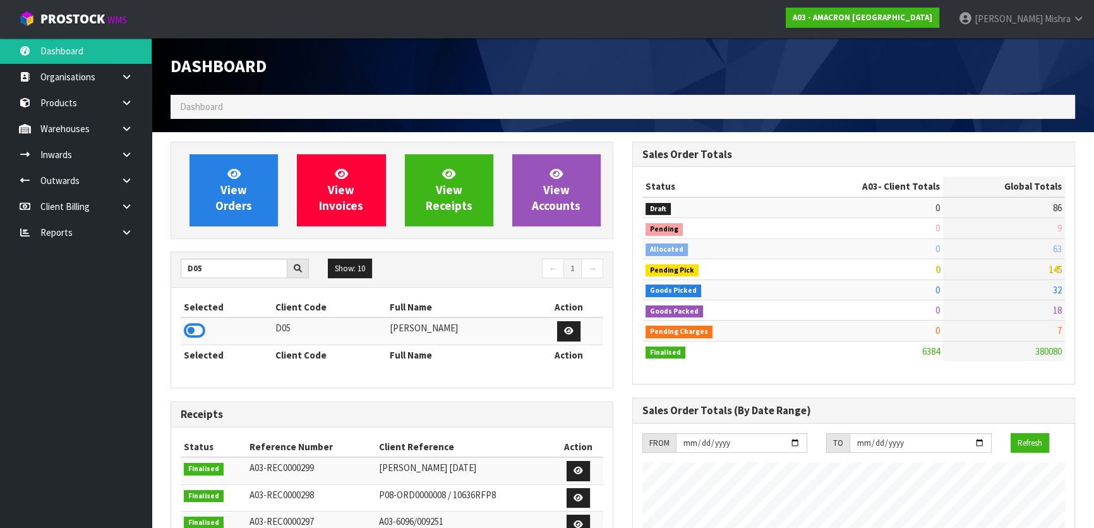
drag, startPoint x: 195, startPoint y: 331, endPoint x: 196, endPoint y: 313, distance: 17.7
click at [195, 331] on icon at bounding box center [194, 330] width 21 height 19
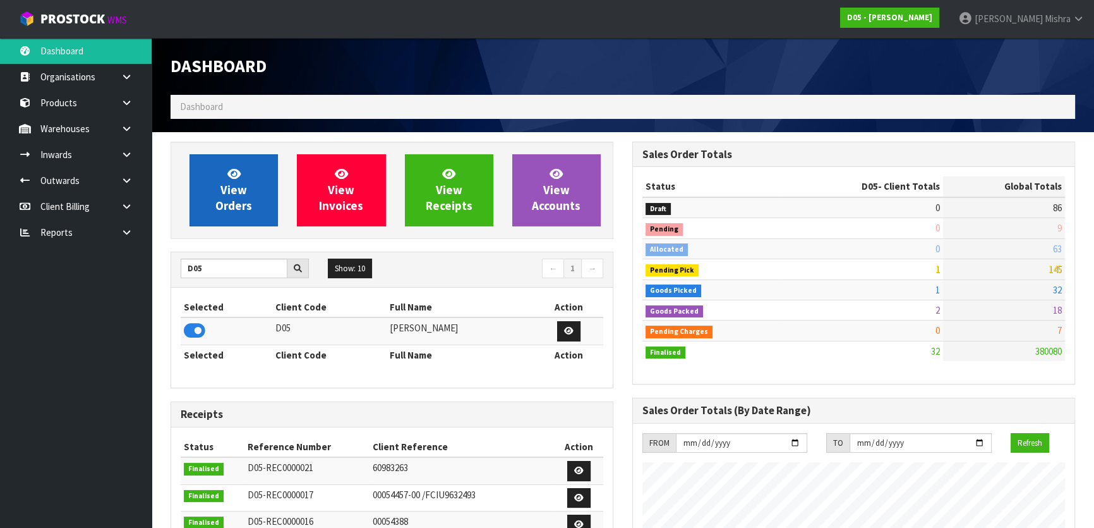
scroll to position [1050, 461]
click at [243, 200] on span "View Orders" at bounding box center [233, 189] width 37 height 47
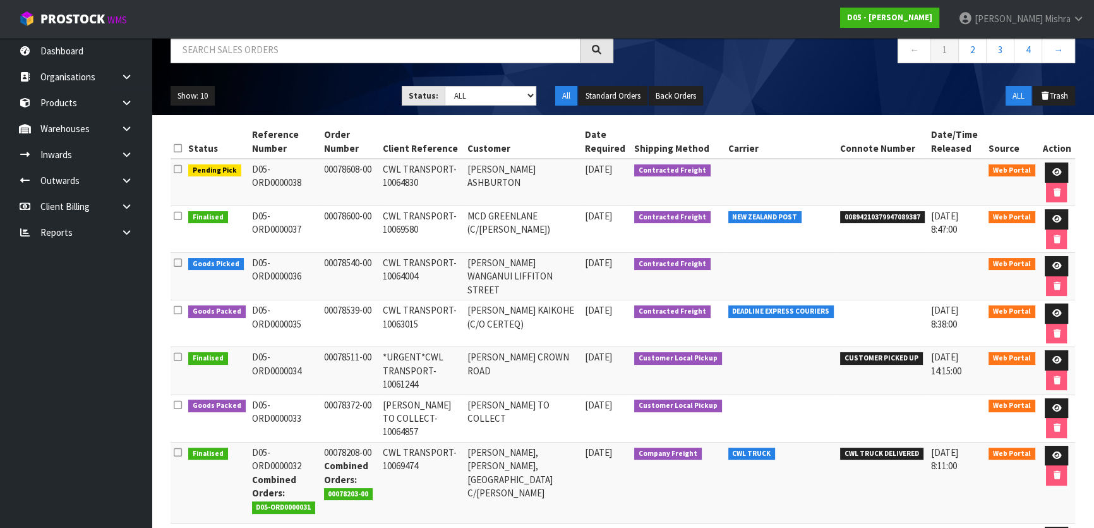
scroll to position [114, 0]
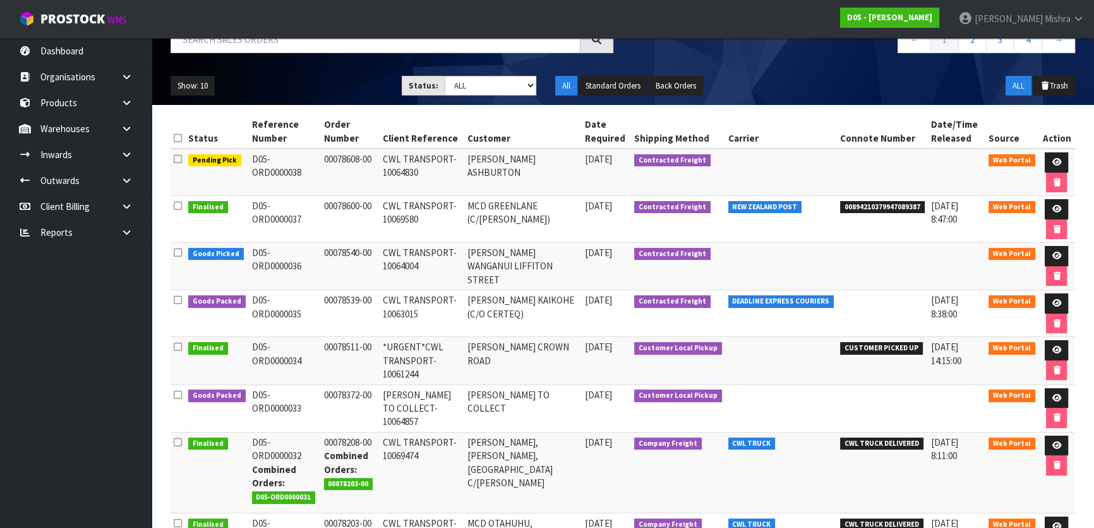
click at [366, 413] on td "00078372-00" at bounding box center [350, 407] width 59 height 47
click at [465, 418] on td "[PERSON_NAME] TO COLLECT-10064857" at bounding box center [422, 407] width 85 height 47
click at [1057, 396] on icon at bounding box center [1056, 398] width 9 height 8
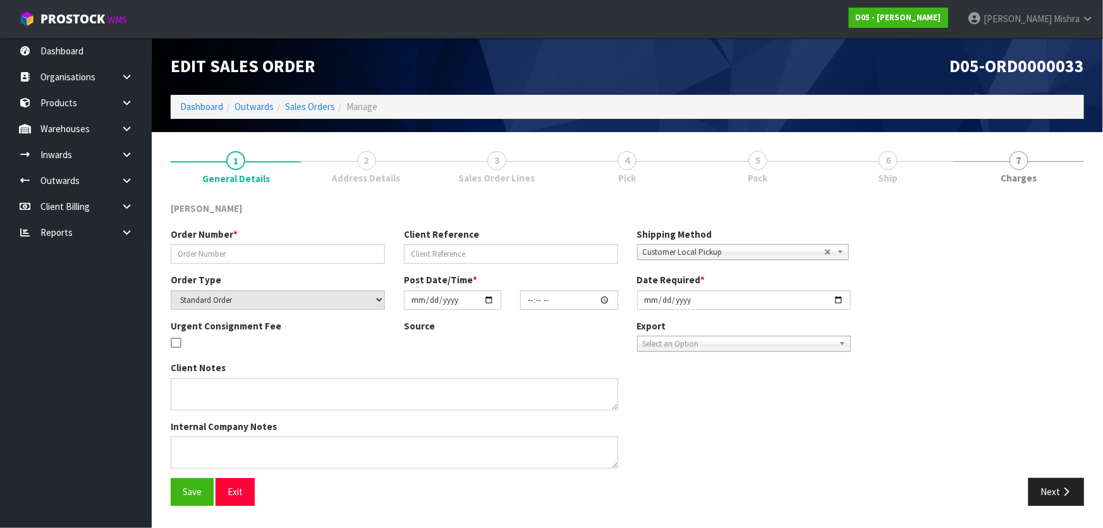
type input "00078372-00"
type input "[PERSON_NAME] TO COLLECT-10064857"
select select "number:0"
type input "[DATE]"
type input "17:16:00.000"
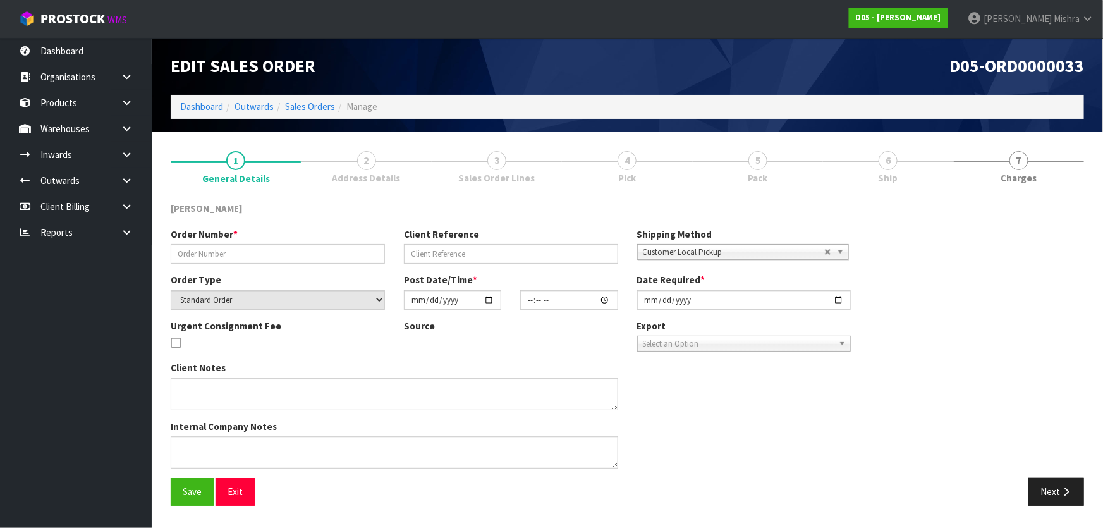
type input "[DATE]"
type textarea "DDD 8/9 [PERSON_NAME] TO COLLECT FROM WAREHOUSE AND CHECK BEFORE TAKING TO SITE"
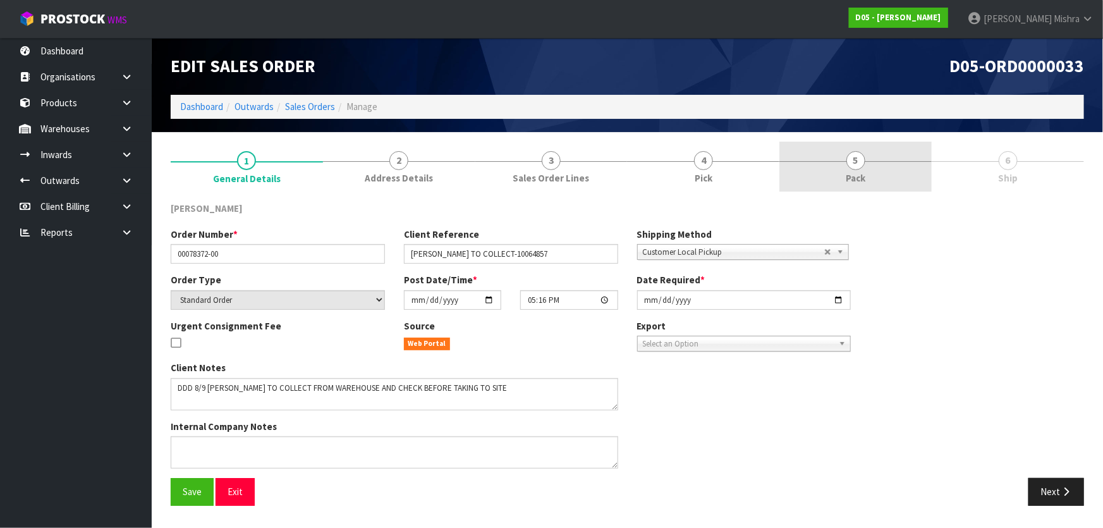
click at [820, 155] on link "5 Pack" at bounding box center [855, 167] width 152 height 50
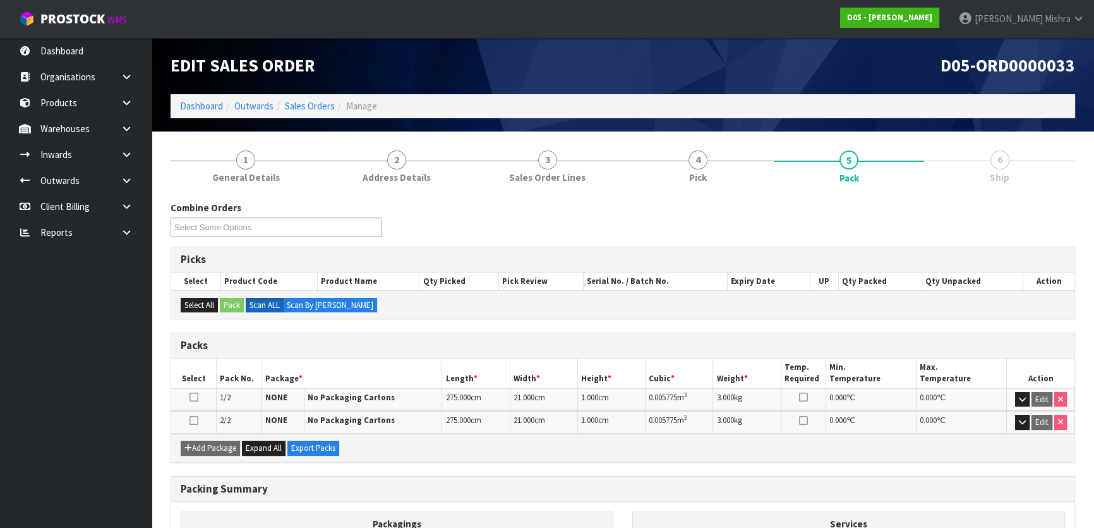
scroll to position [144, 0]
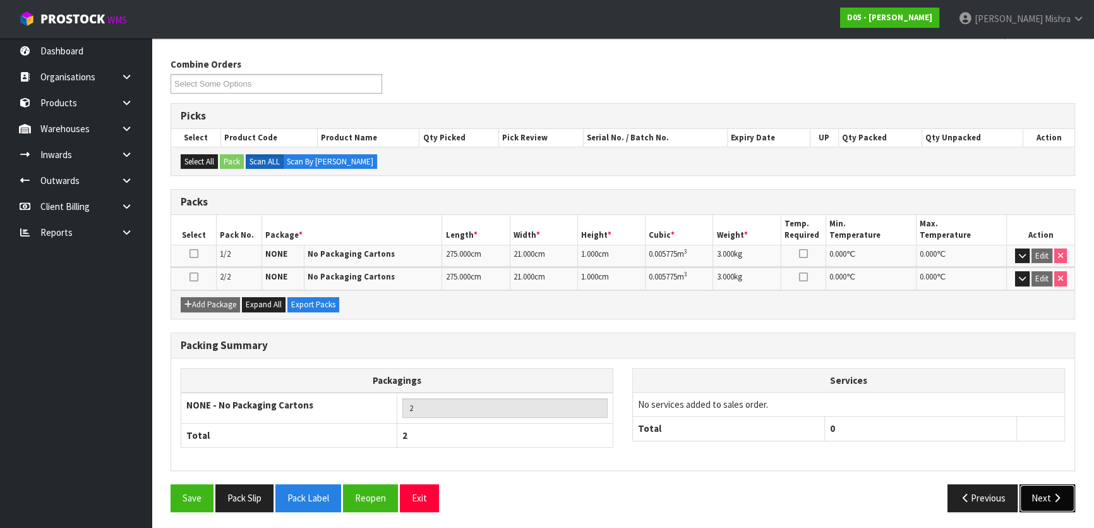
click at [1037, 488] on button "Next" at bounding box center [1048, 497] width 56 height 27
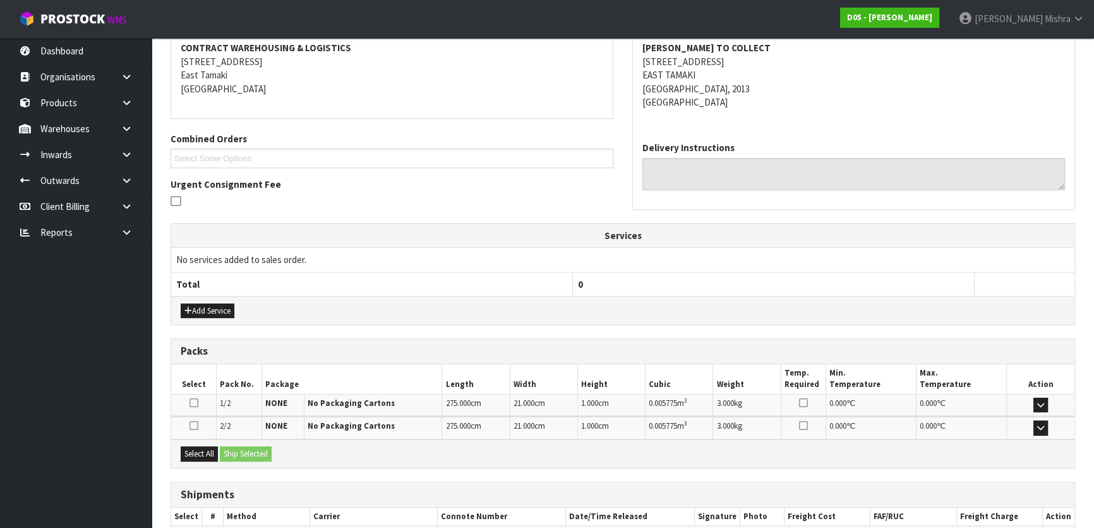
scroll to position [269, 0]
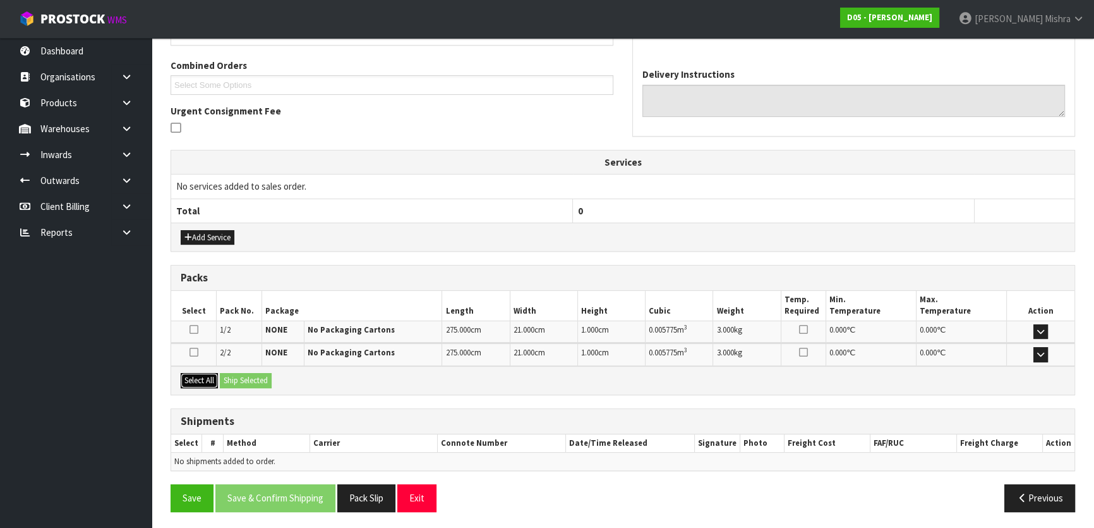
drag, startPoint x: 195, startPoint y: 382, endPoint x: 219, endPoint y: 380, distance: 24.1
click at [195, 382] on button "Select All" at bounding box center [199, 380] width 37 height 15
click at [250, 377] on button "Ship Selected" at bounding box center [246, 380] width 52 height 15
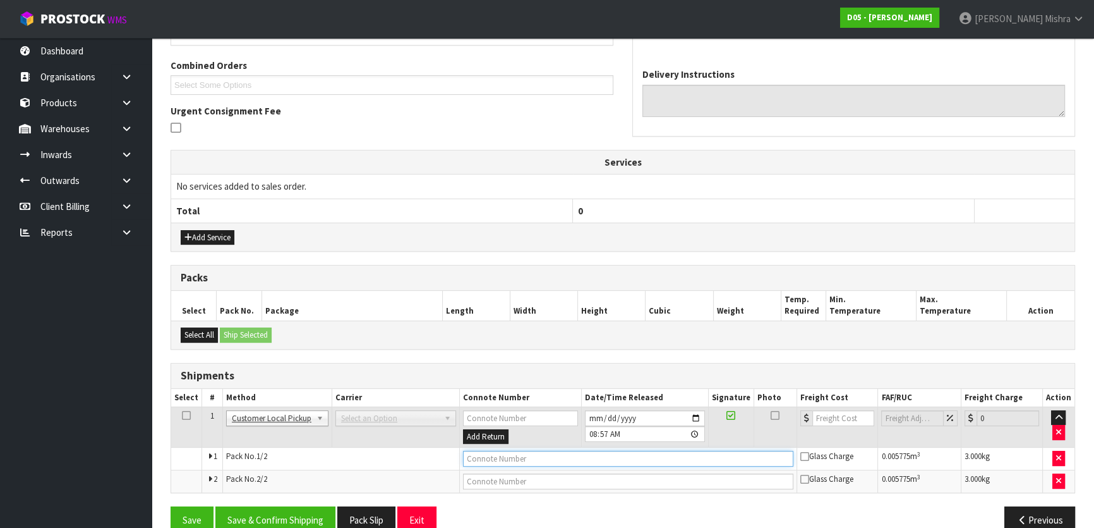
click at [531, 459] on input "text" at bounding box center [628, 458] width 330 height 16
type input "NOT YET COLLECTED"
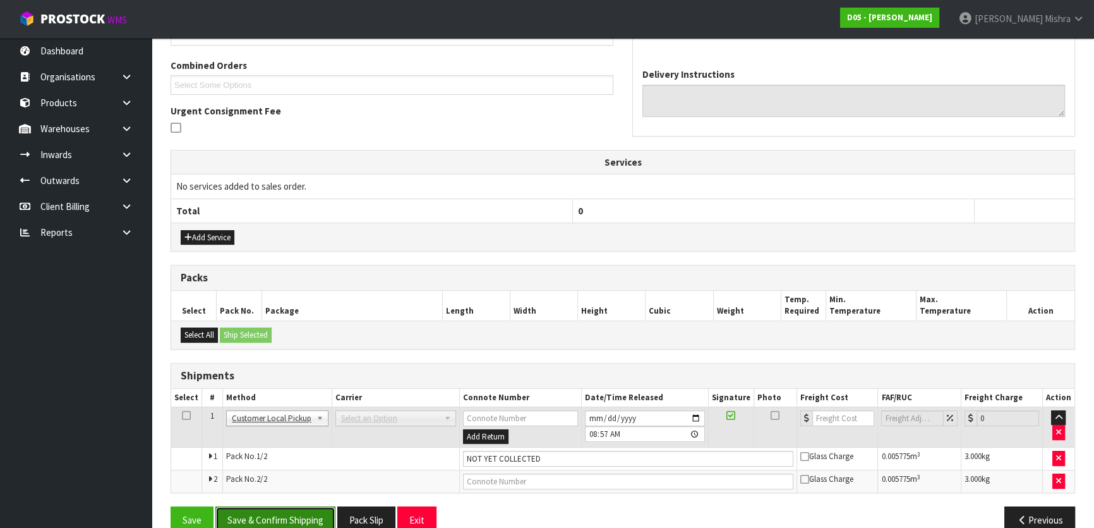
click at [303, 518] on button "Save & Confirm Shipping" at bounding box center [275, 519] width 120 height 27
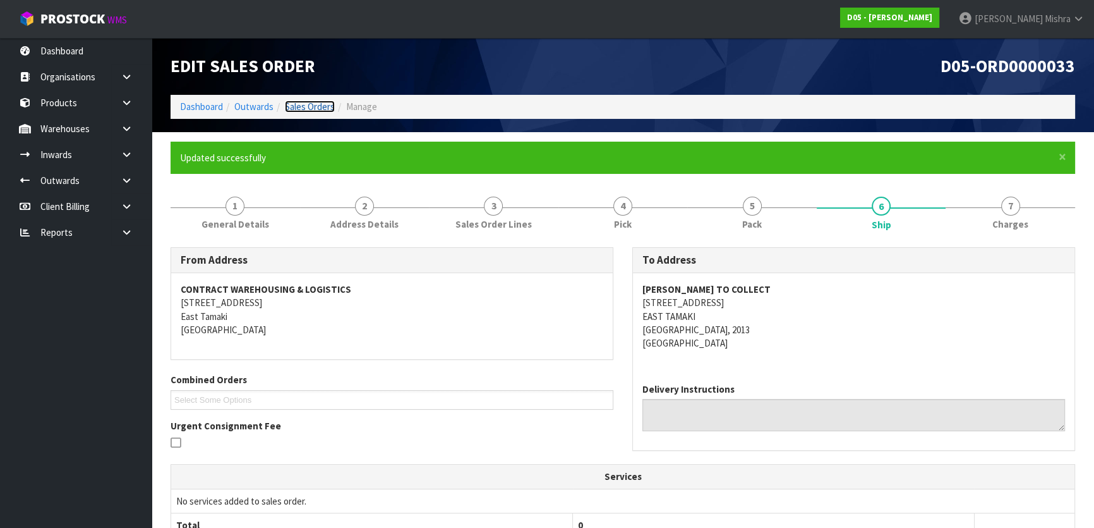
click at [322, 106] on link "Sales Orders" at bounding box center [310, 106] width 50 height 12
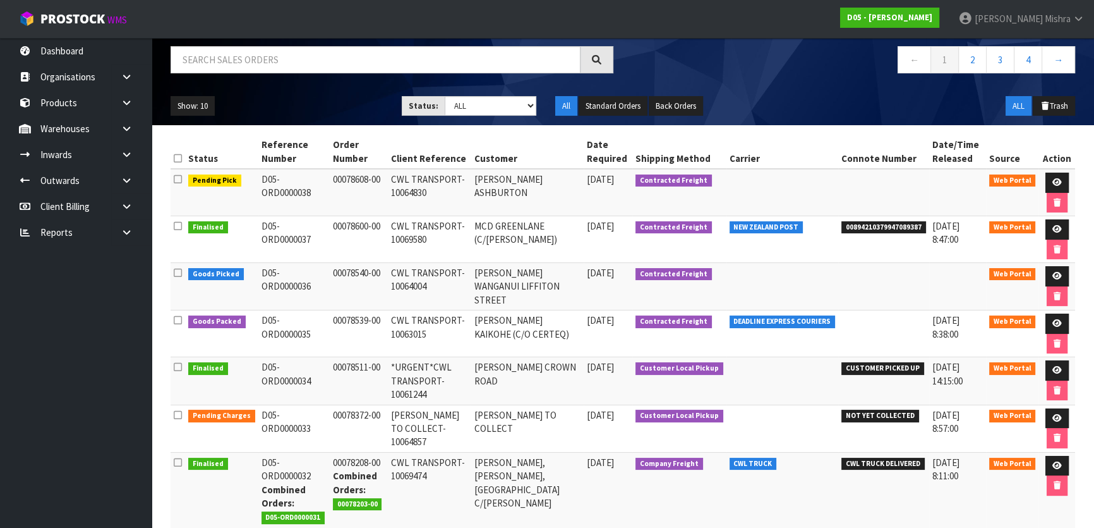
scroll to position [114, 0]
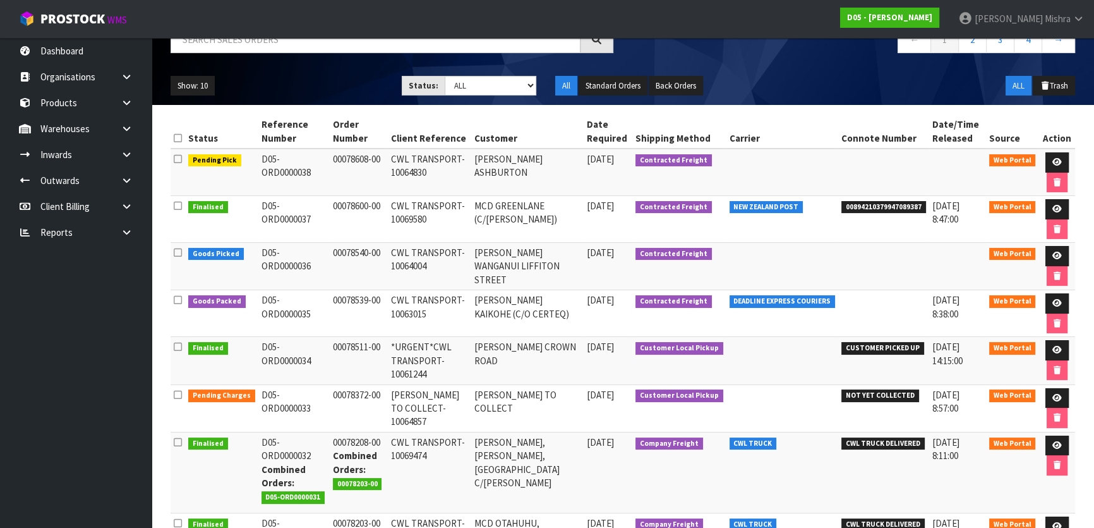
click at [437, 323] on td "CWL TRANSPORT-10063015" at bounding box center [429, 313] width 83 height 47
click at [1053, 301] on icon at bounding box center [1057, 303] width 9 height 8
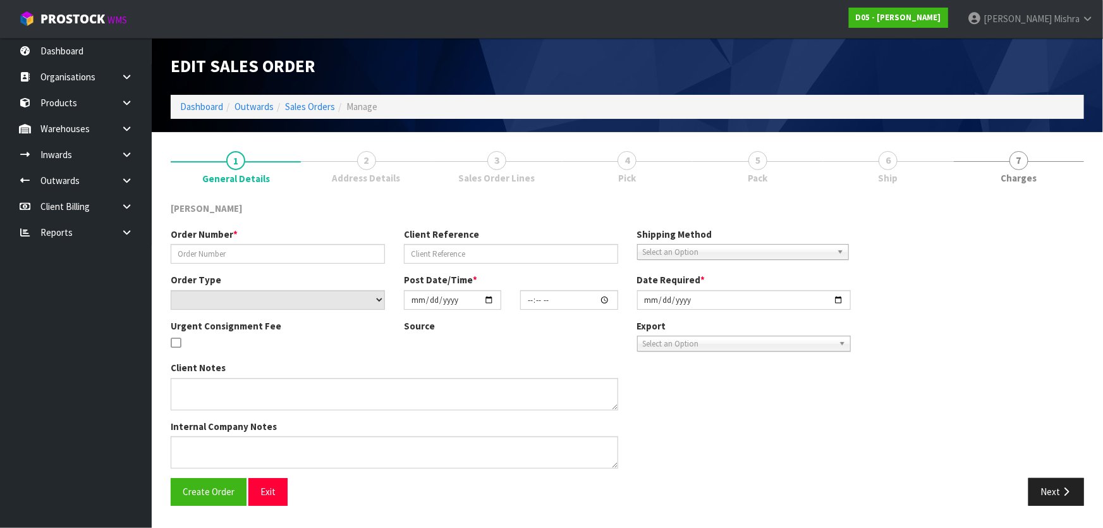
type input "00078539-00"
type input "CWL TRANSPORT-10063015"
select select "number:0"
type input "[DATE]"
type input "12:38:00.000"
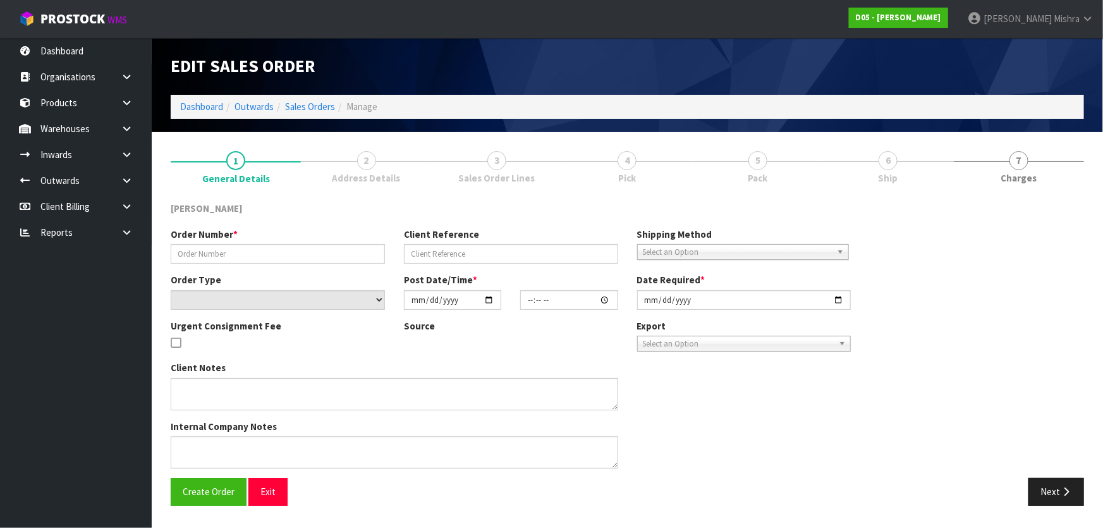
type input "[DATE]"
type textarea "NO FORKLIFT - DDD 12/9 - PLEASE DELIVER ON THE 12/9"
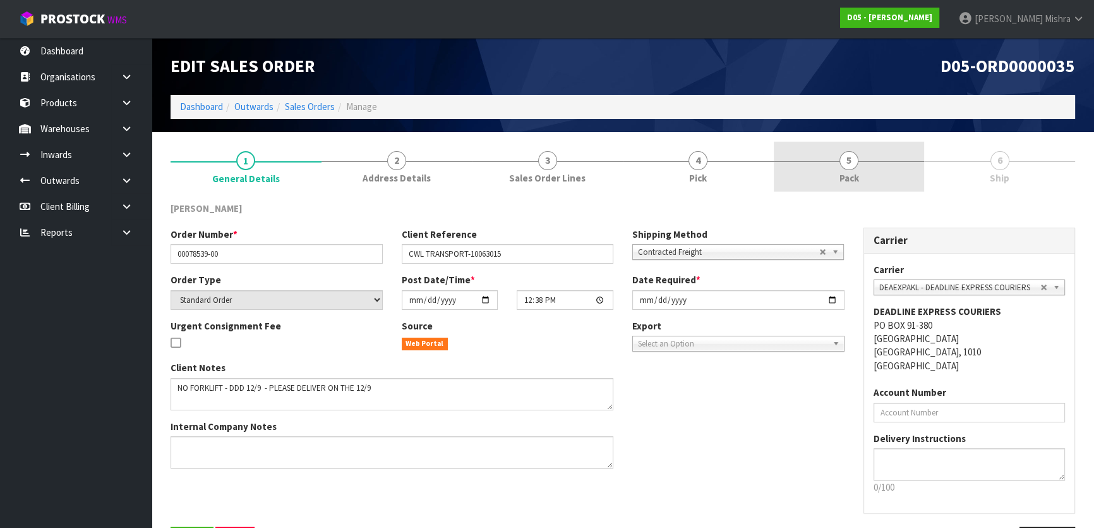
click at [872, 166] on link "5 Pack" at bounding box center [849, 167] width 151 height 50
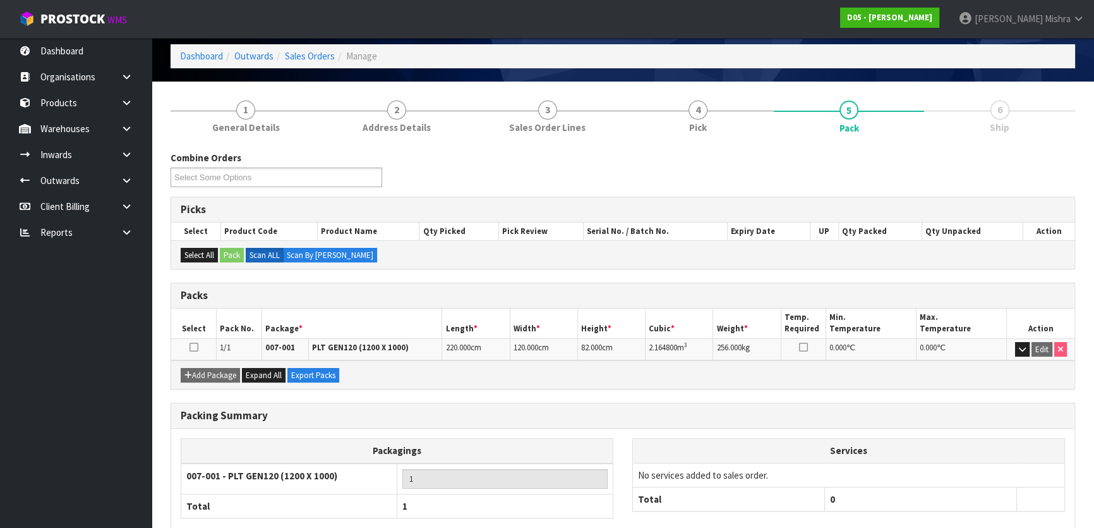
scroll to position [121, 0]
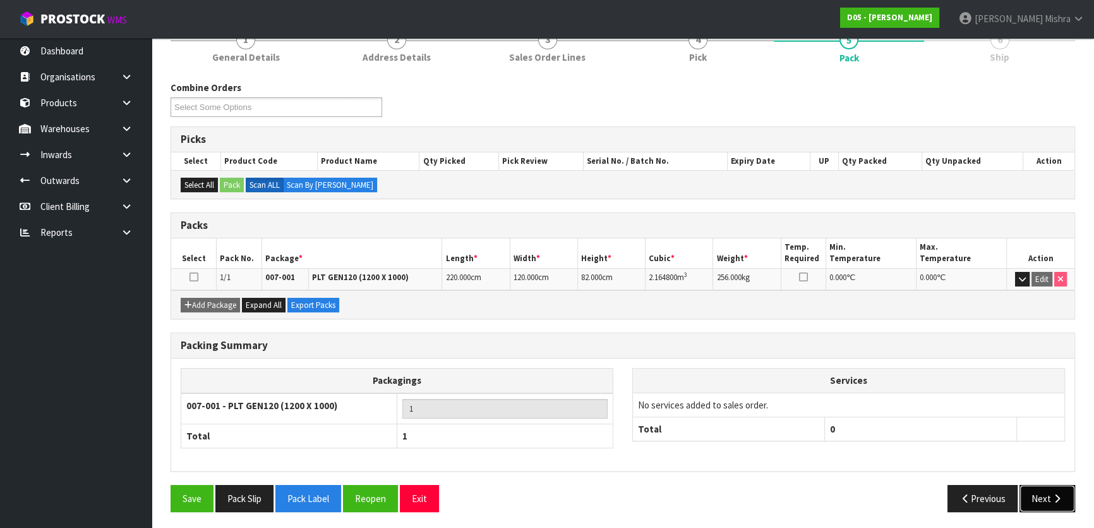
click at [1033, 495] on button "Next" at bounding box center [1048, 498] width 56 height 27
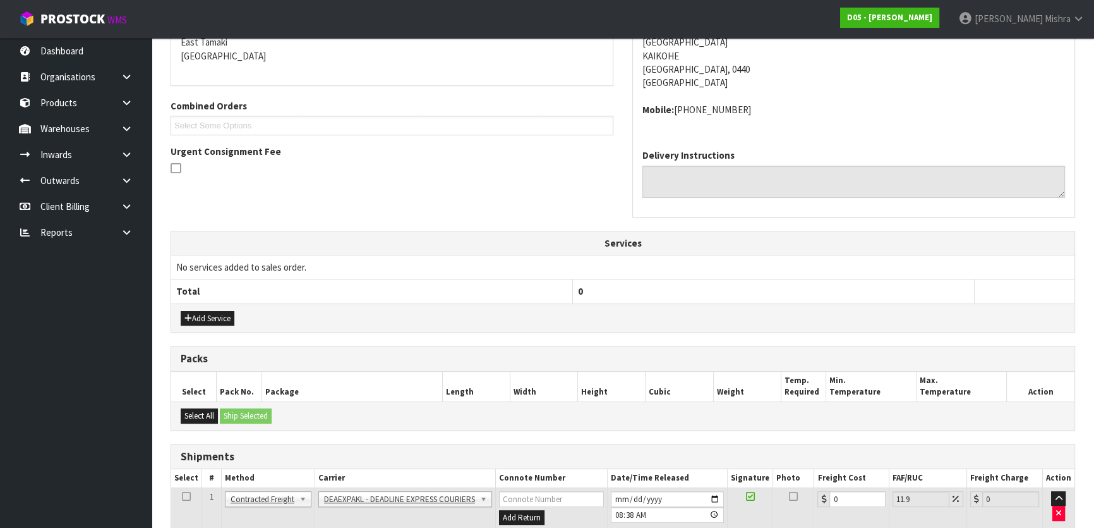
scroll to position [308, 0]
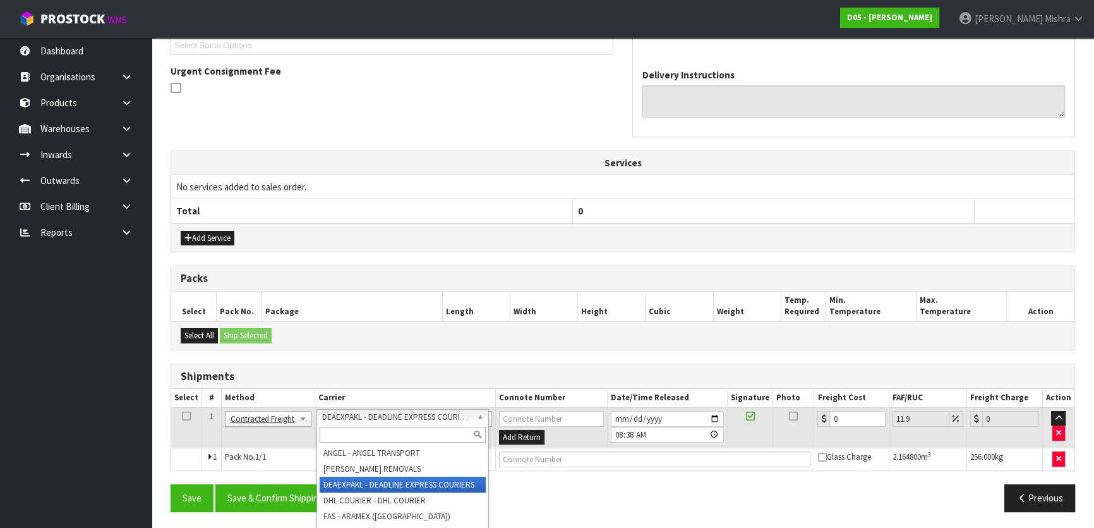
click at [385, 440] on input "text" at bounding box center [403, 434] width 166 height 16
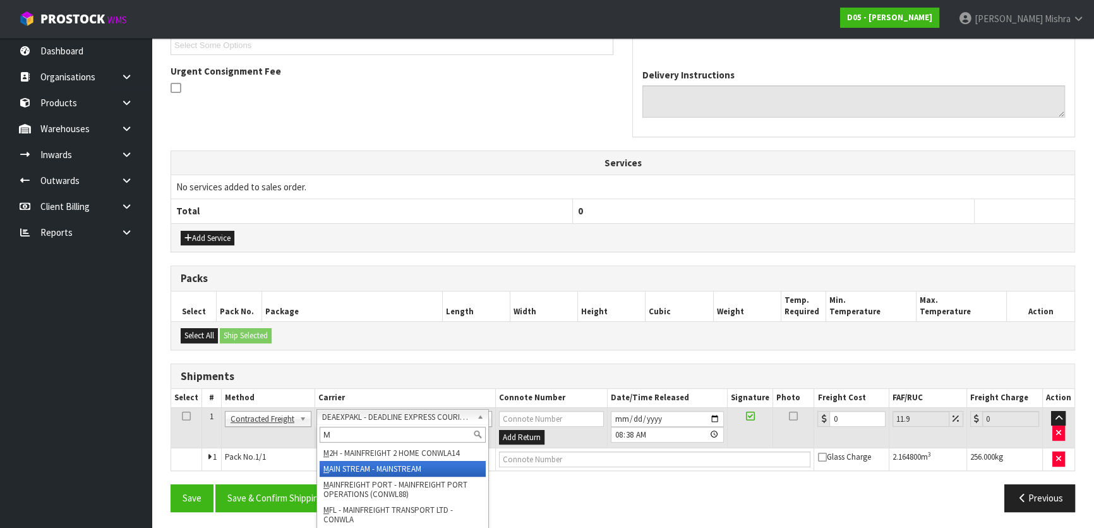
type input "M"
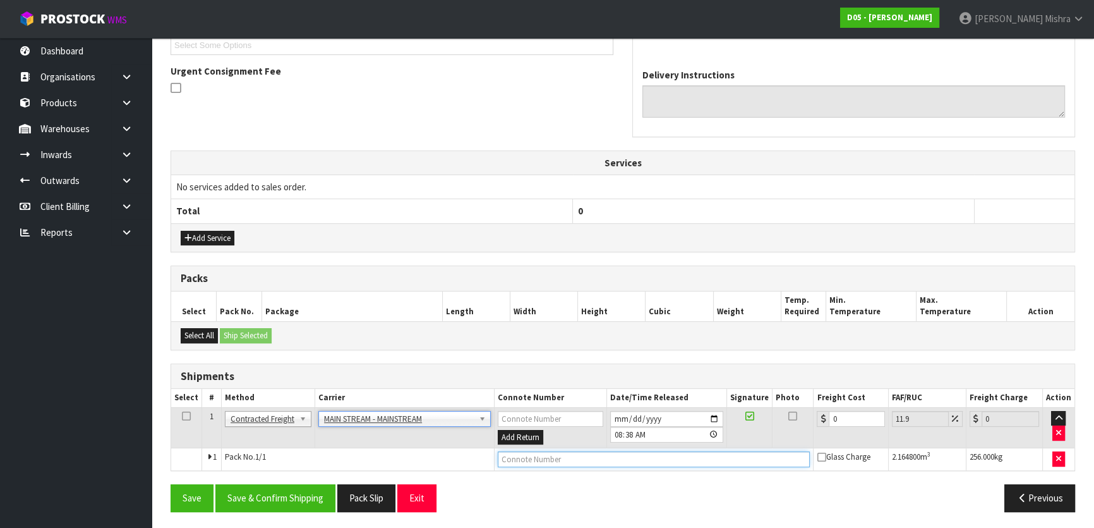
click at [552, 459] on input "text" at bounding box center [654, 459] width 312 height 16
type input "DISPATCH"
click at [184, 499] on button "Save" at bounding box center [192, 497] width 43 height 27
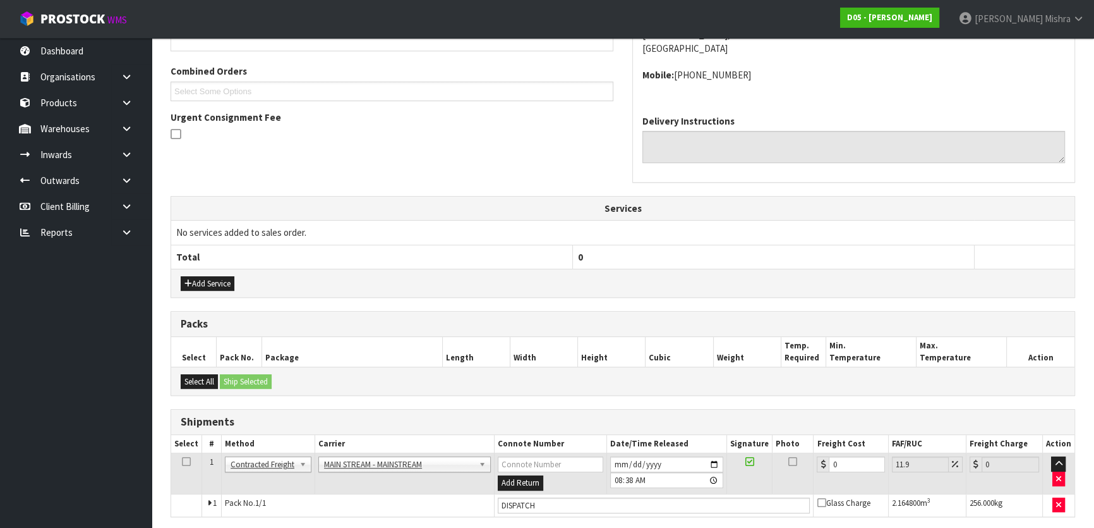
scroll to position [0, 0]
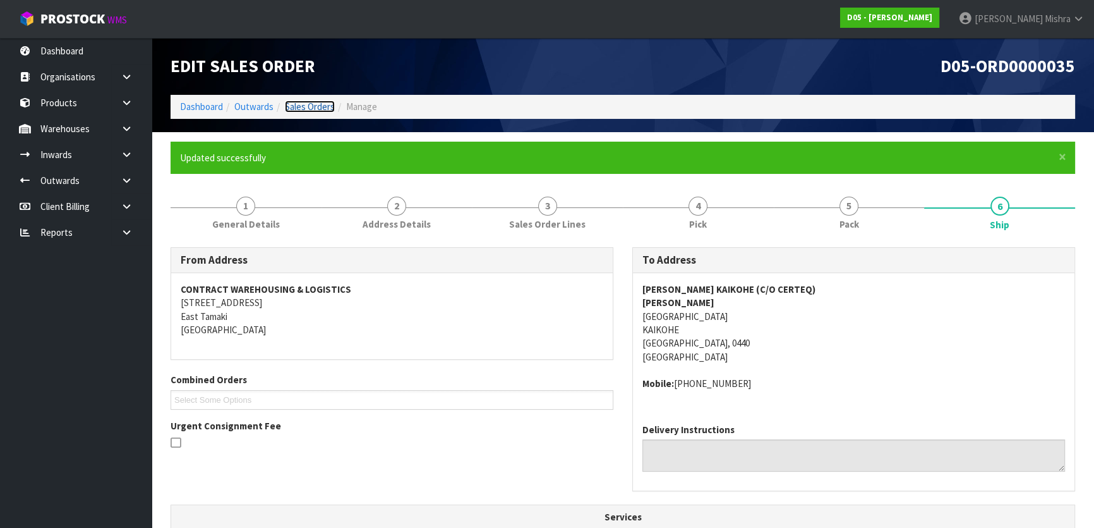
click at [303, 111] on link "Sales Orders" at bounding box center [310, 106] width 50 height 12
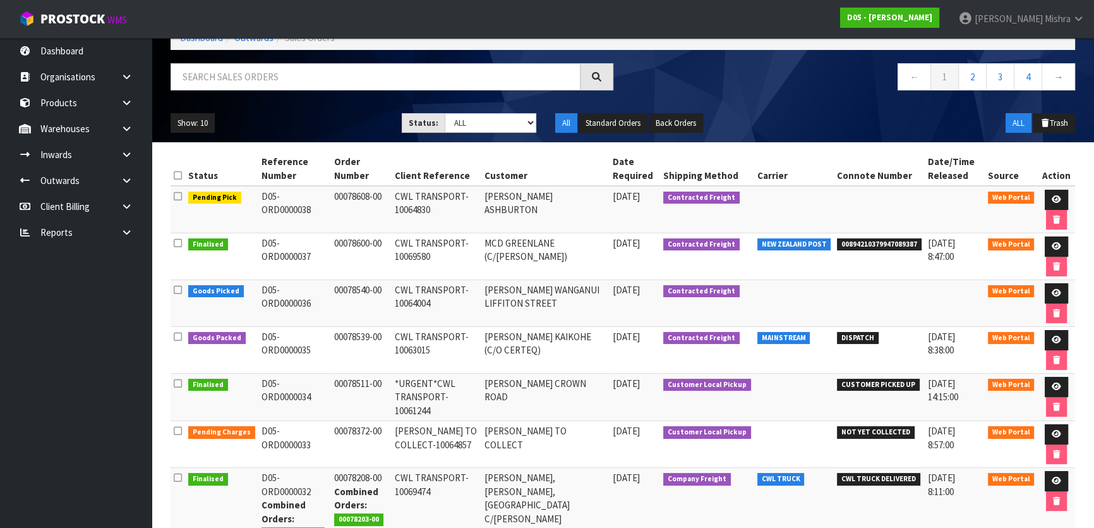
scroll to position [57, 0]
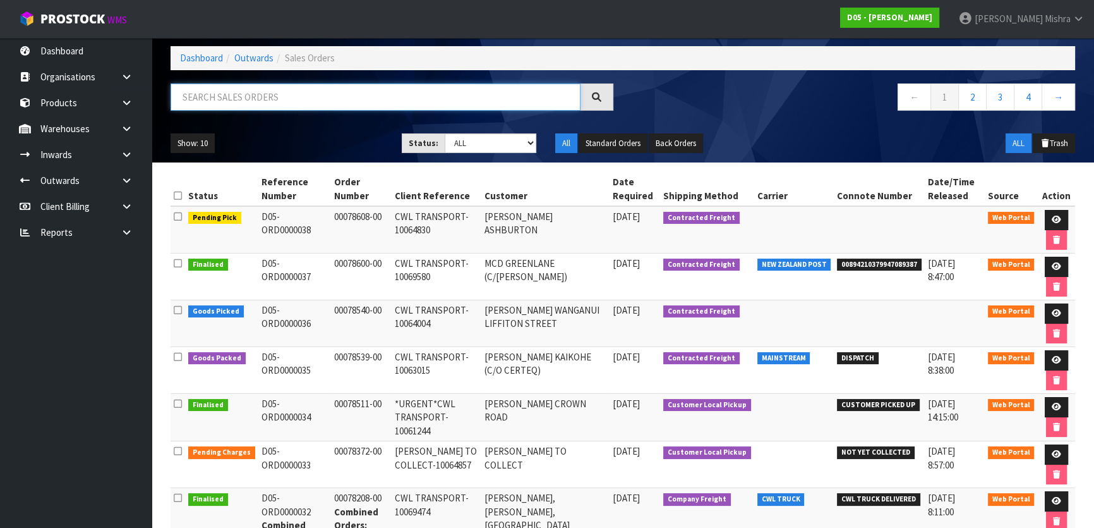
click at [331, 101] on input "text" at bounding box center [376, 96] width 410 height 27
click at [208, 57] on link "Dashboard" at bounding box center [201, 58] width 43 height 12
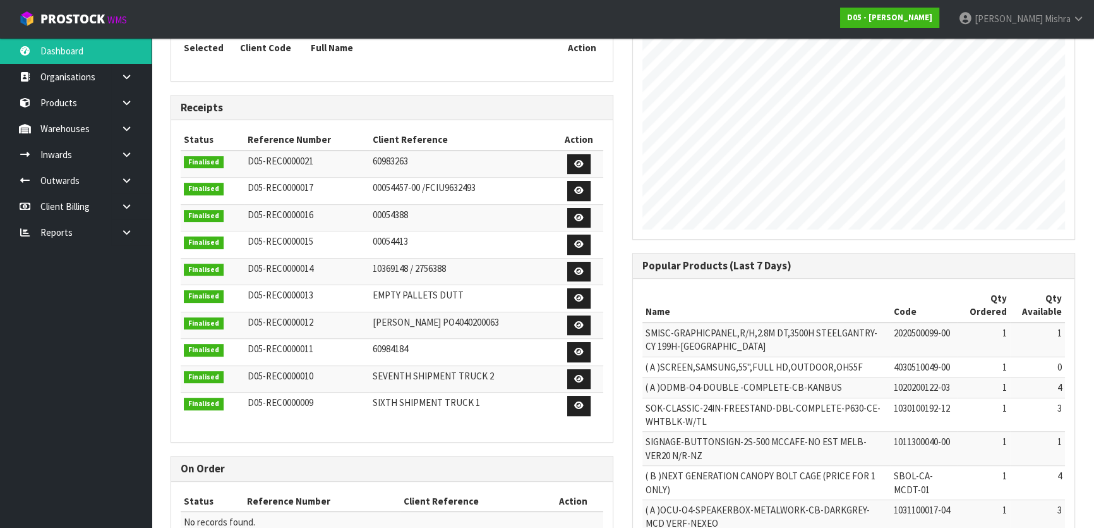
scroll to position [371, 0]
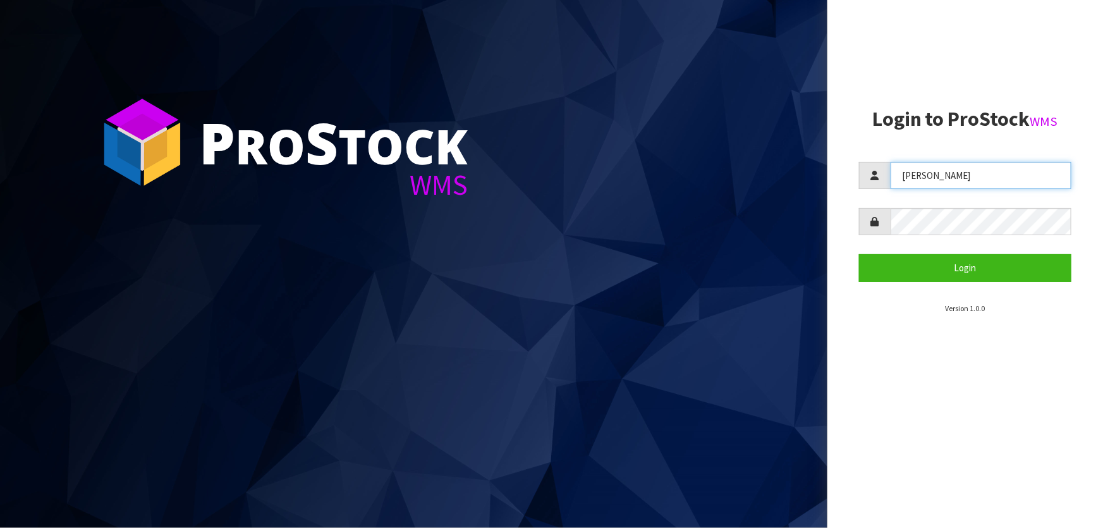
drag, startPoint x: 936, startPoint y: 176, endPoint x: 870, endPoint y: 183, distance: 66.8
click at [870, 183] on div "[PERSON_NAME]" at bounding box center [965, 175] width 212 height 27
type input "POLLY"
click at [840, 223] on aside "Login to ProStock WMS POLLY Login Version 1.0.0" at bounding box center [964, 264] width 275 height 528
click at [859, 254] on button "Login" at bounding box center [965, 267] width 212 height 27
